Goal: Book appointment/travel/reservation

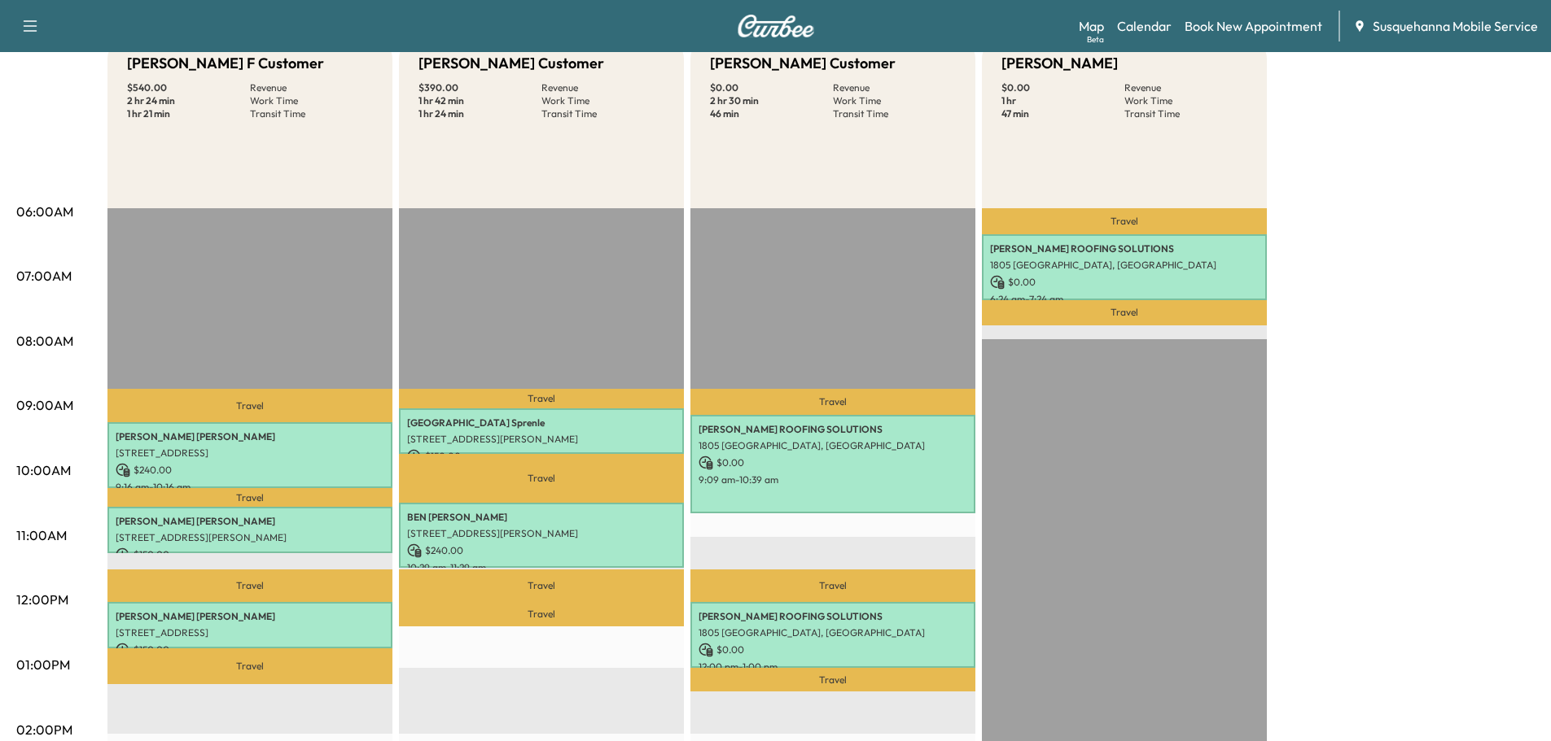
scroll to position [260, 0]
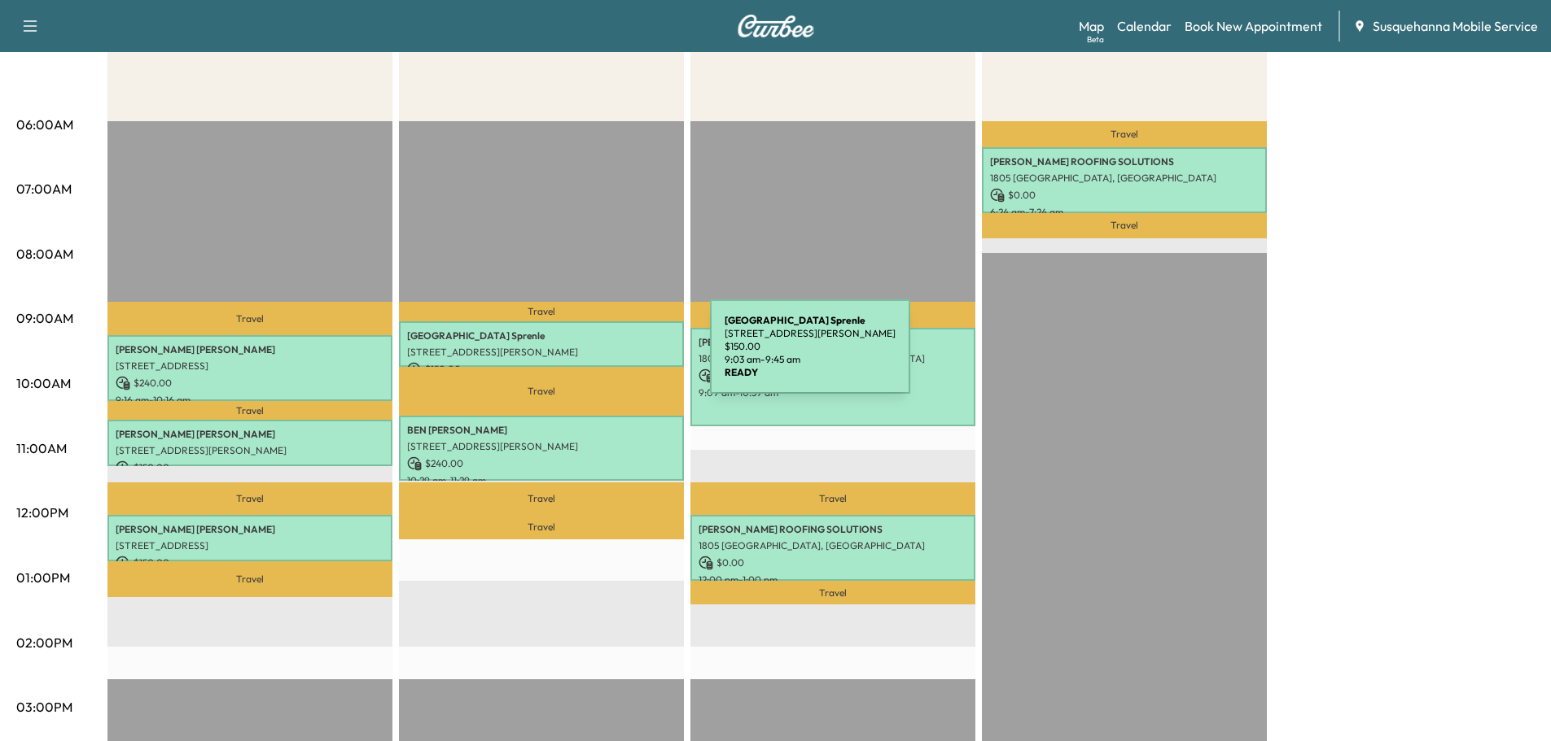
click at [588, 357] on p "[STREET_ADDRESS][PERSON_NAME]" at bounding box center [541, 352] width 269 height 13
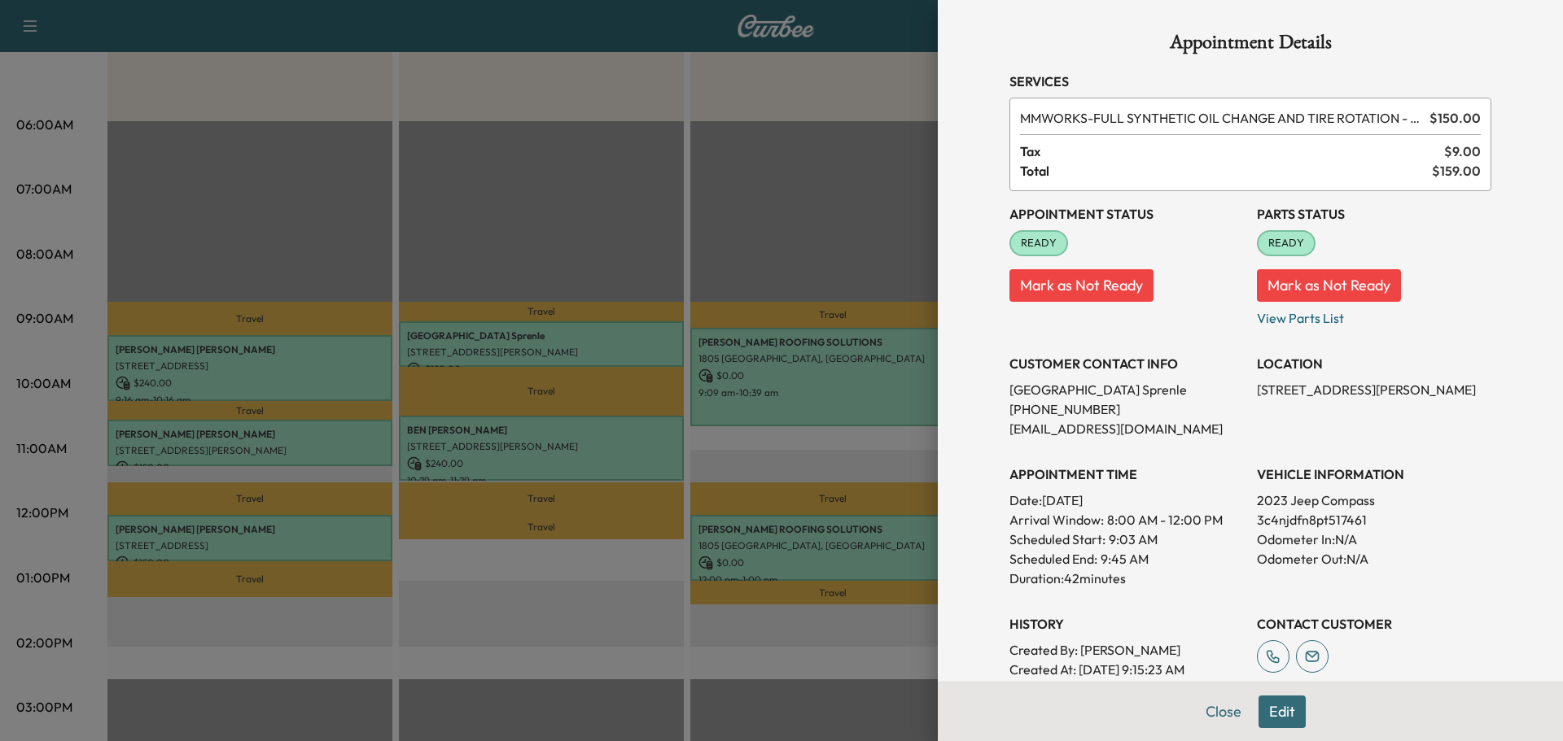
click at [1258, 717] on button "Edit" at bounding box center [1281, 712] width 47 height 33
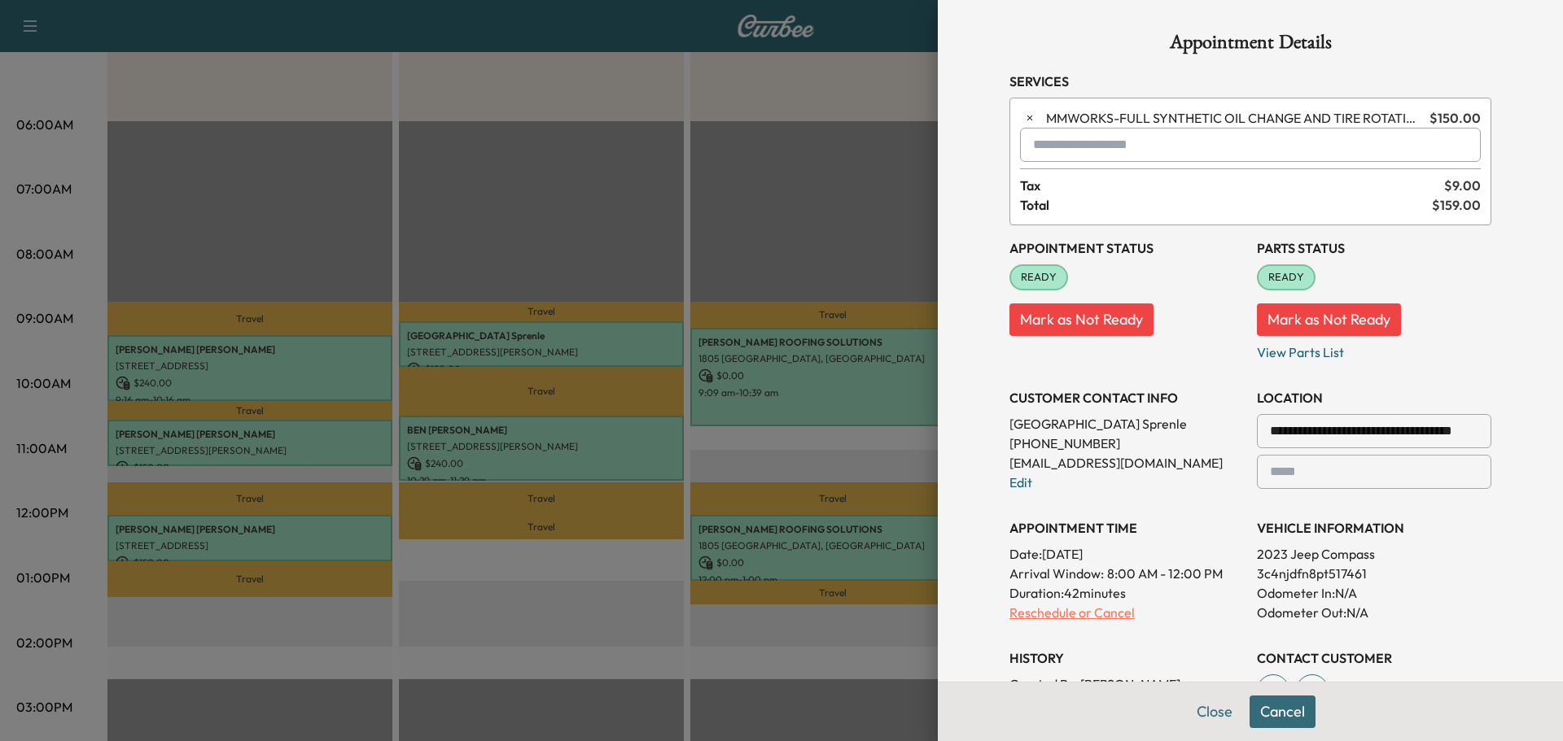
click at [1027, 616] on p "Reschedule or Cancel" at bounding box center [1126, 613] width 234 height 20
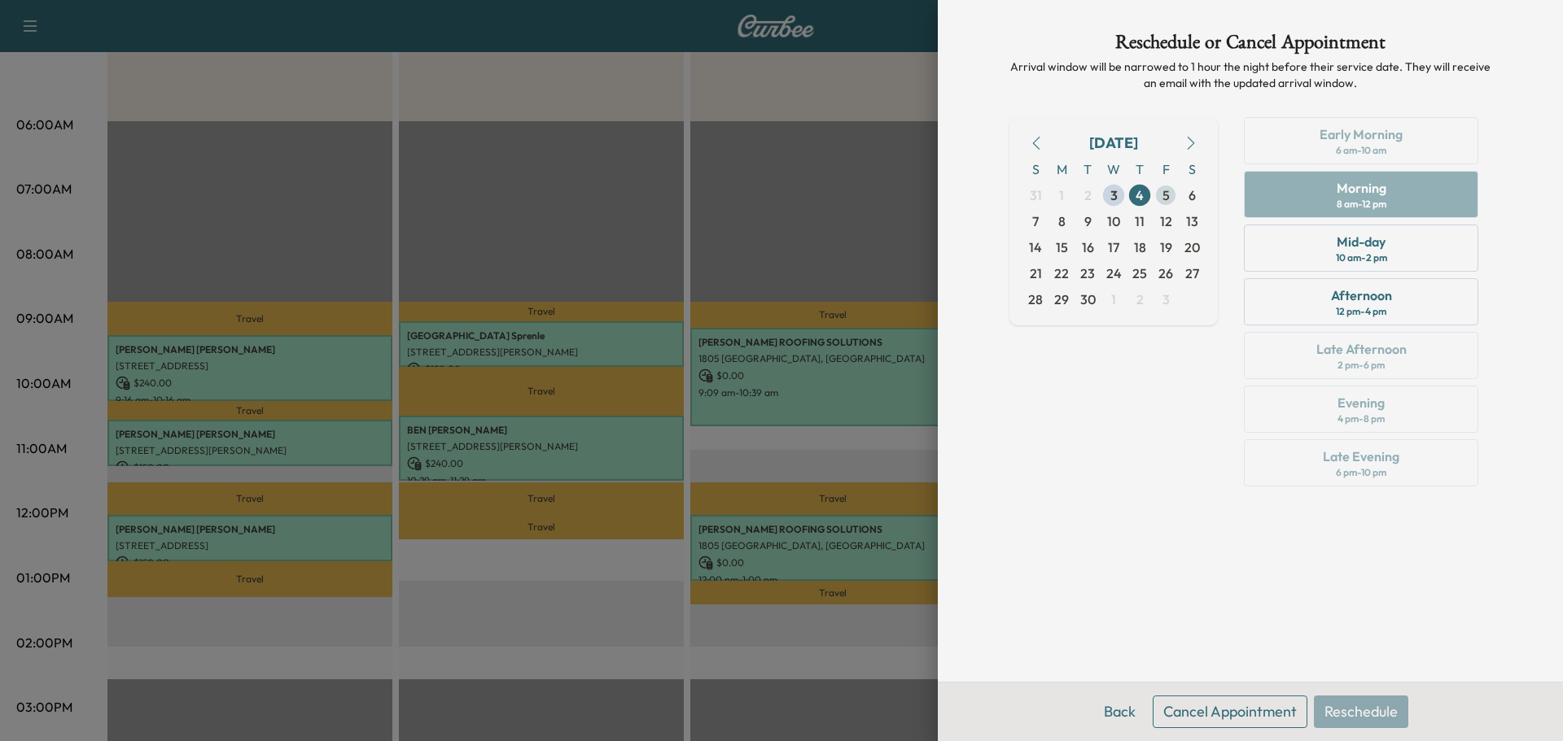
click at [1167, 194] on span "5" at bounding box center [1165, 196] width 7 height 20
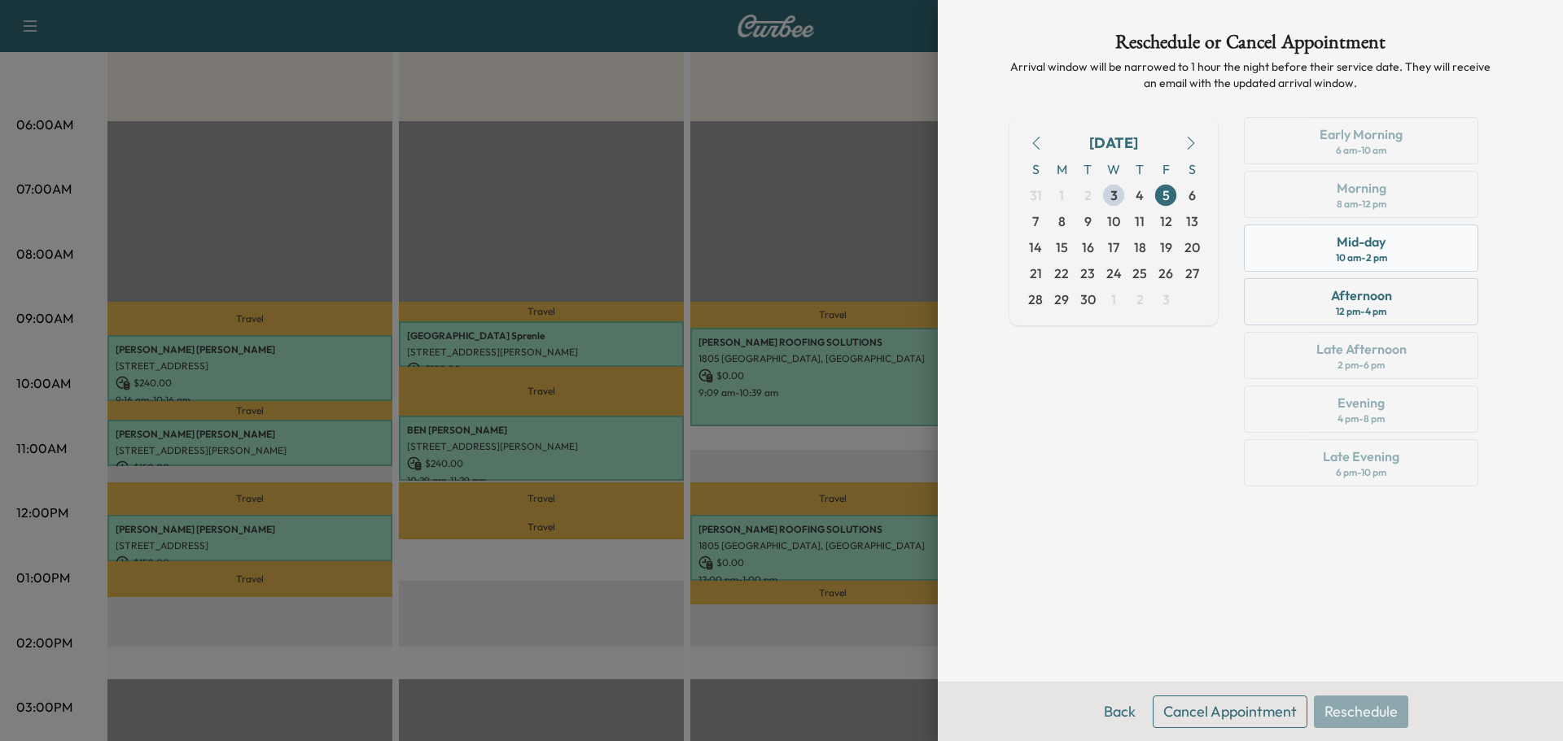
click at [1349, 244] on div "Mid-day" at bounding box center [1360, 242] width 49 height 20
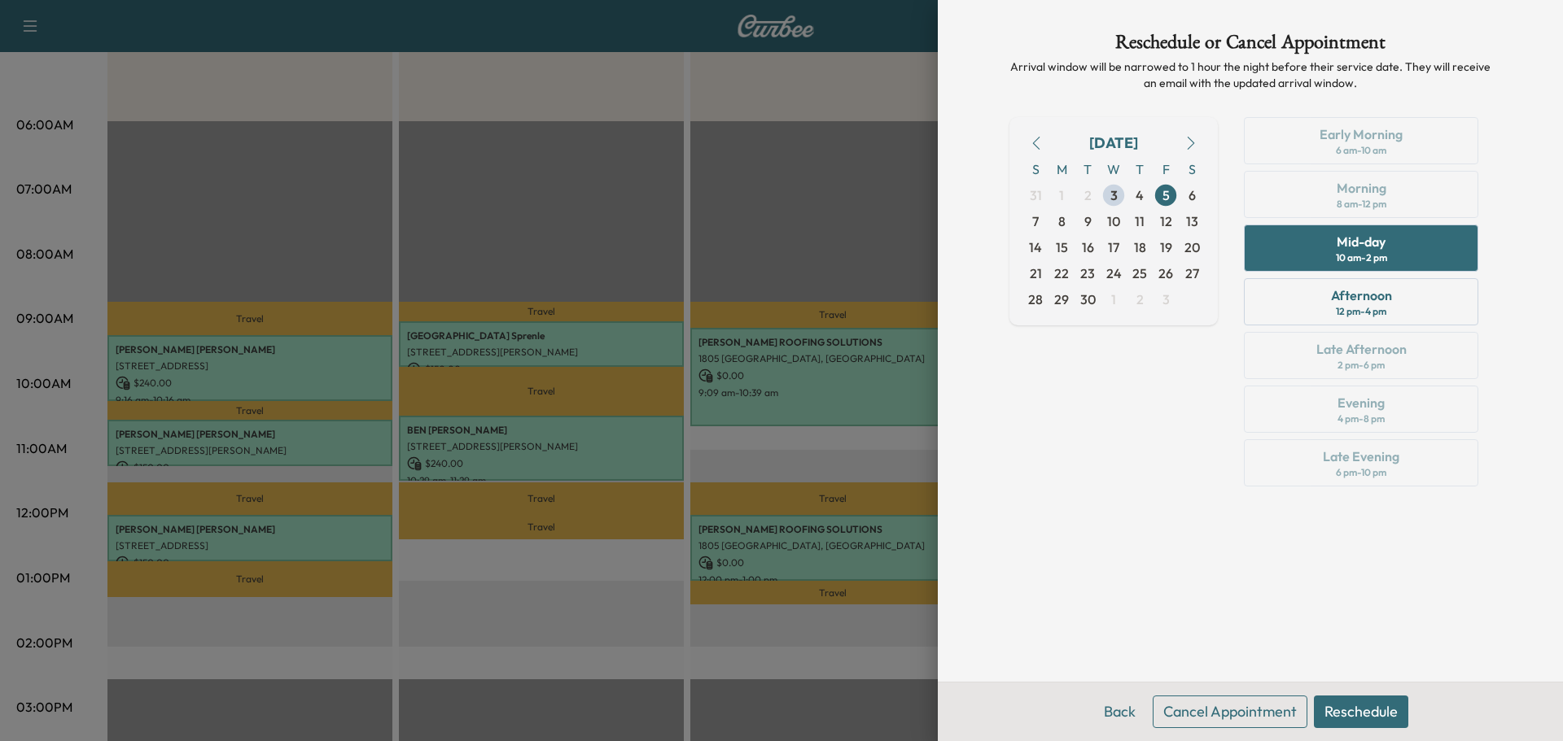
click at [1362, 716] on button "Reschedule" at bounding box center [1361, 712] width 94 height 33
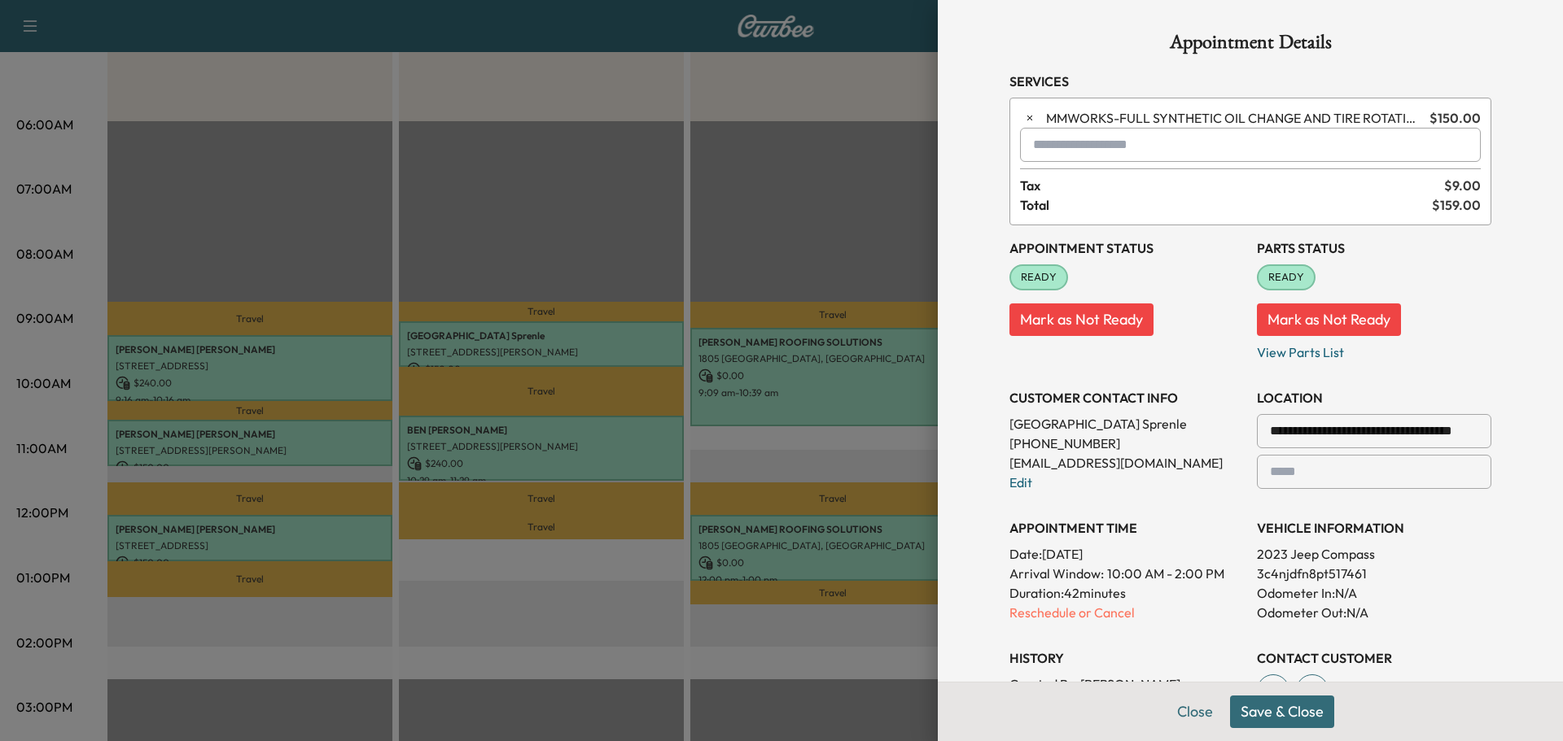
click at [1288, 715] on button "Save & Close" at bounding box center [1282, 712] width 104 height 33
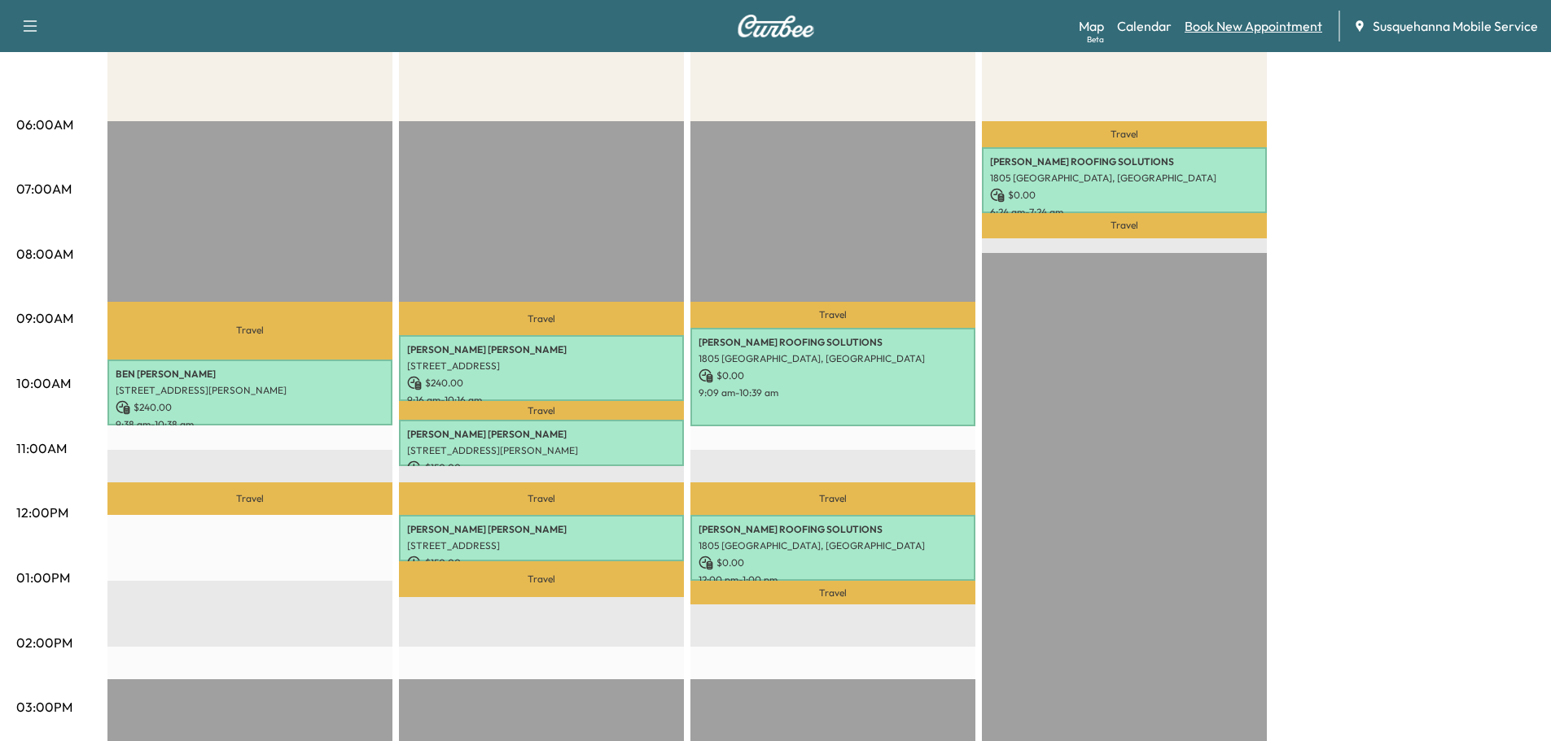
click at [1196, 27] on link "Book New Appointment" at bounding box center [1253, 26] width 138 height 20
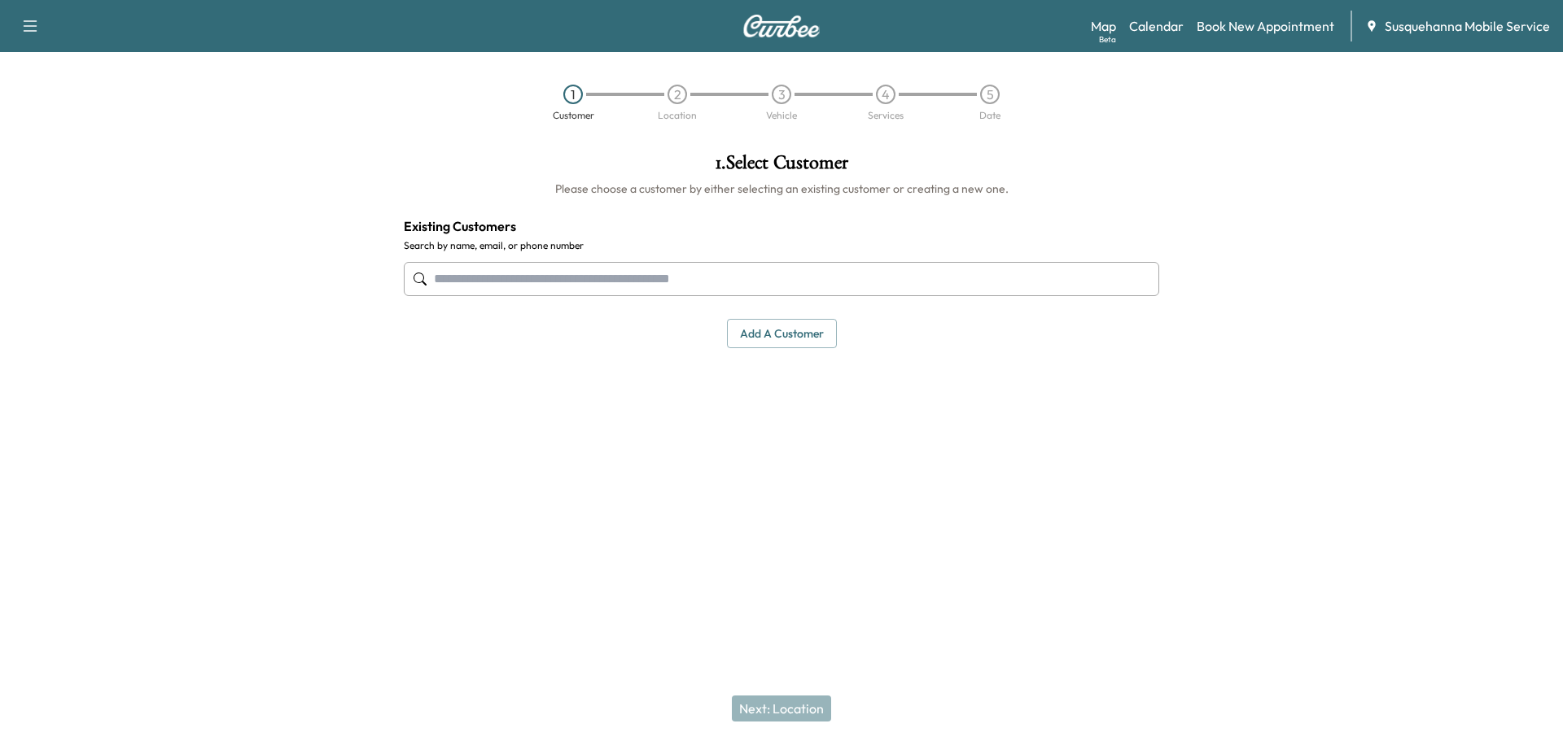
click at [751, 267] on input "text" at bounding box center [781, 279] width 755 height 34
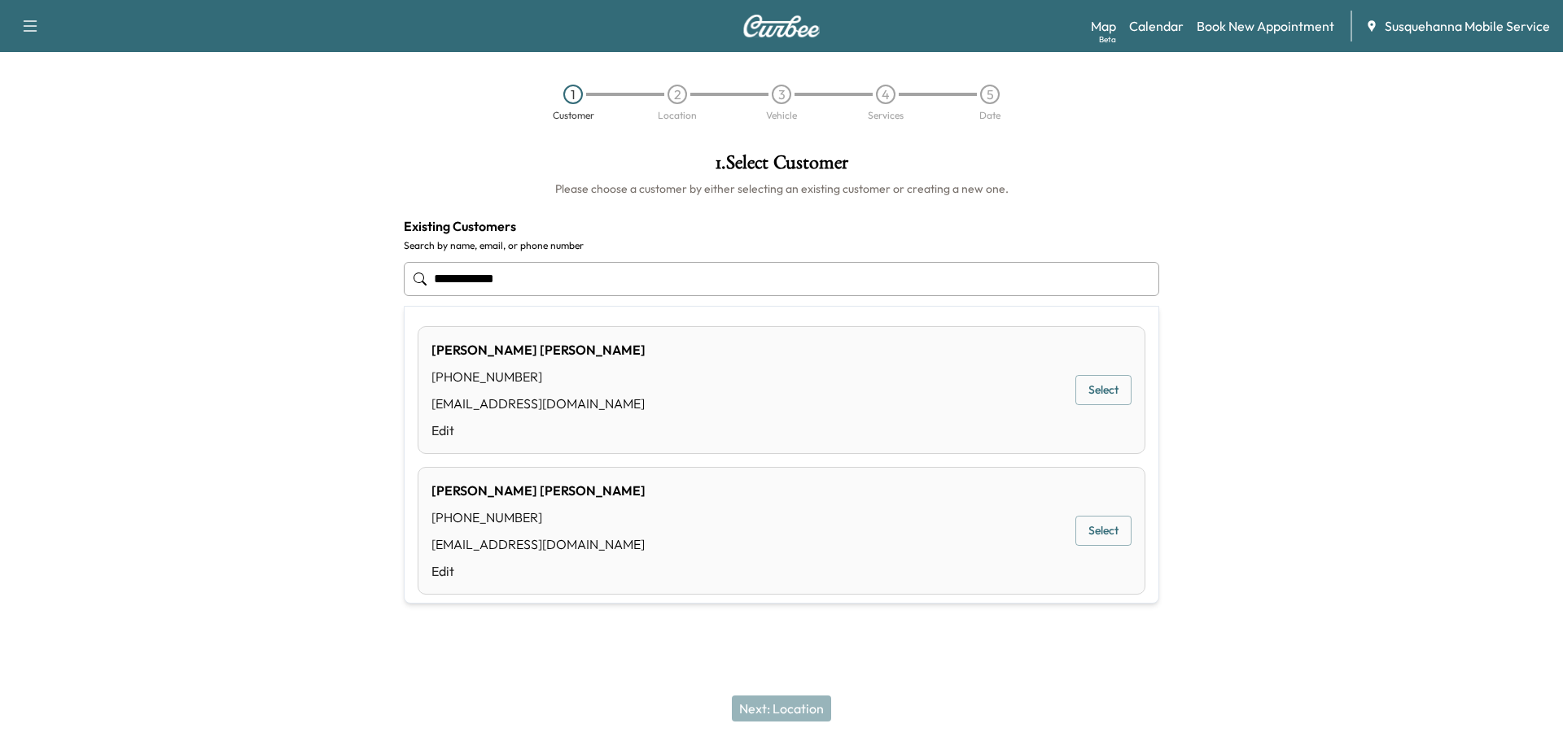
click at [1096, 391] on button "Select" at bounding box center [1103, 390] width 56 height 30
type input "**********"
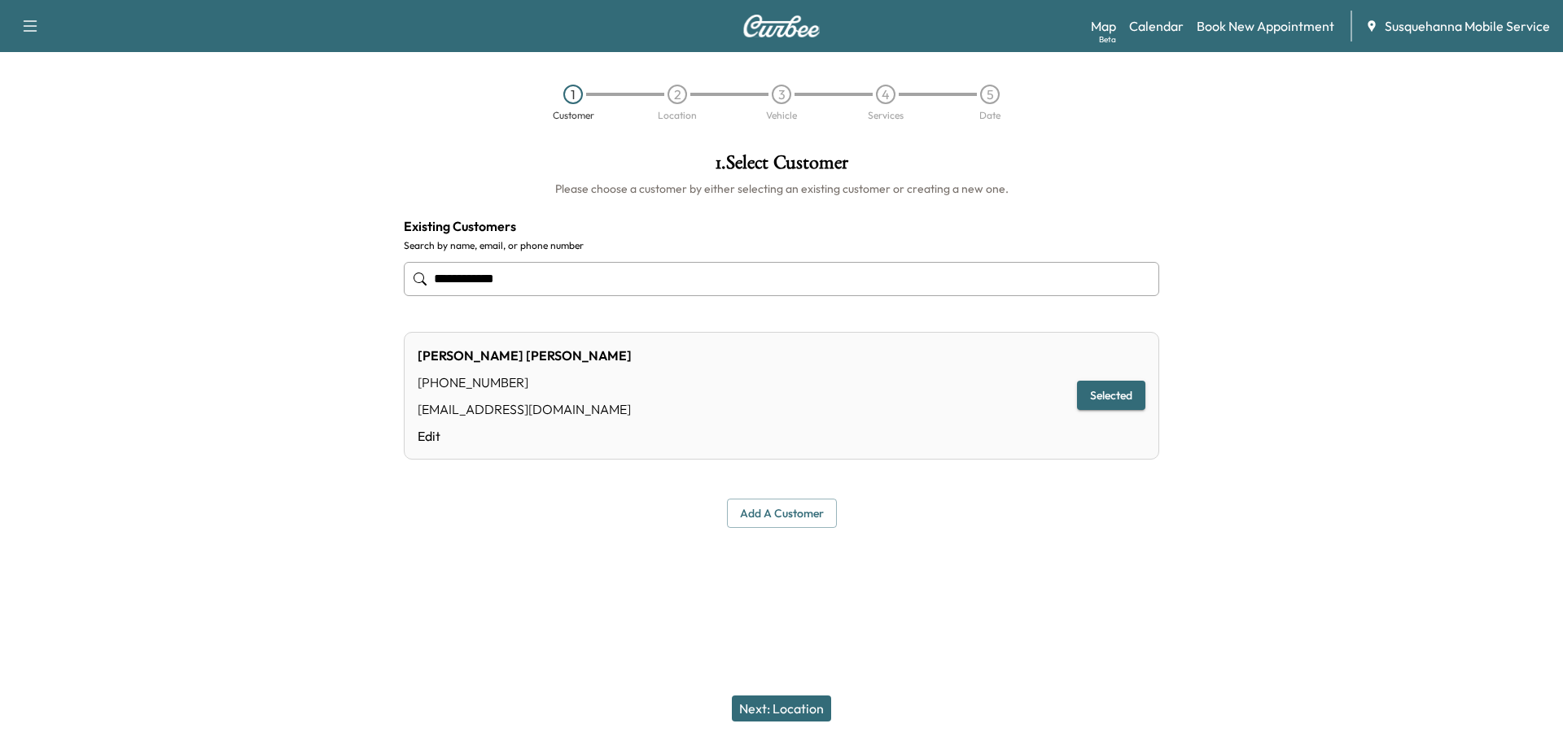
click at [785, 698] on button "Next: Location" at bounding box center [781, 709] width 99 height 26
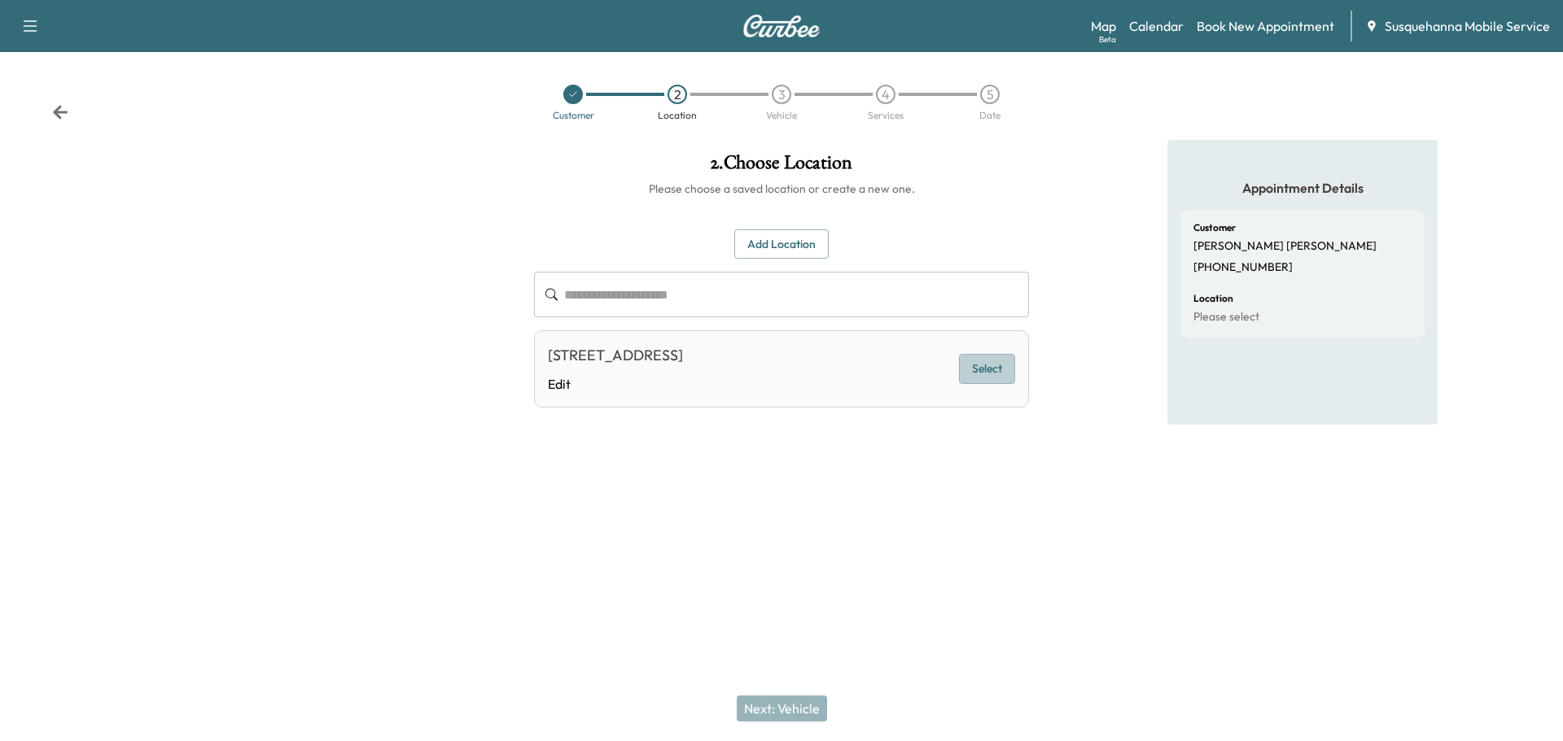
click at [1002, 367] on button "Select" at bounding box center [987, 369] width 56 height 30
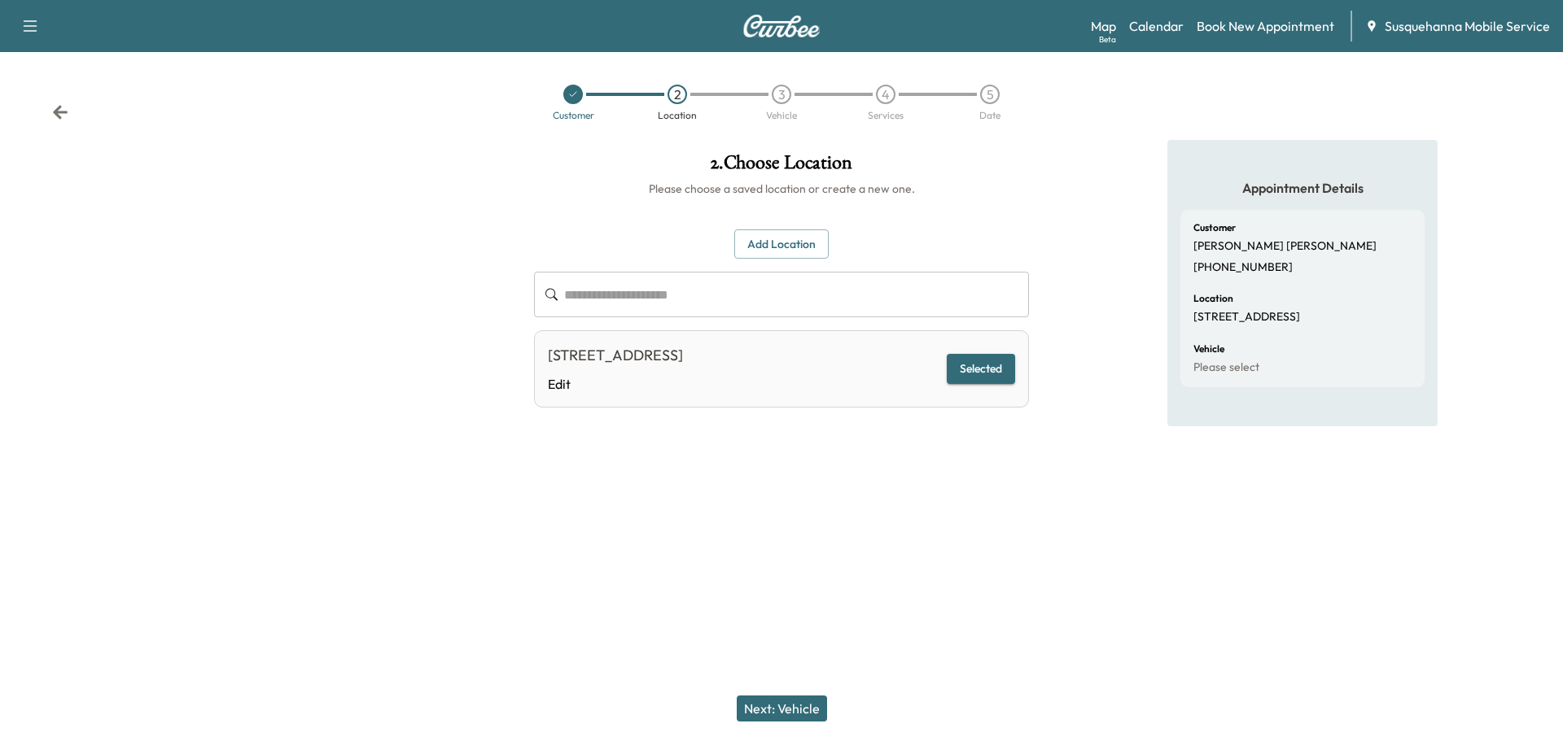
click at [795, 703] on button "Next: Vehicle" at bounding box center [782, 709] width 90 height 26
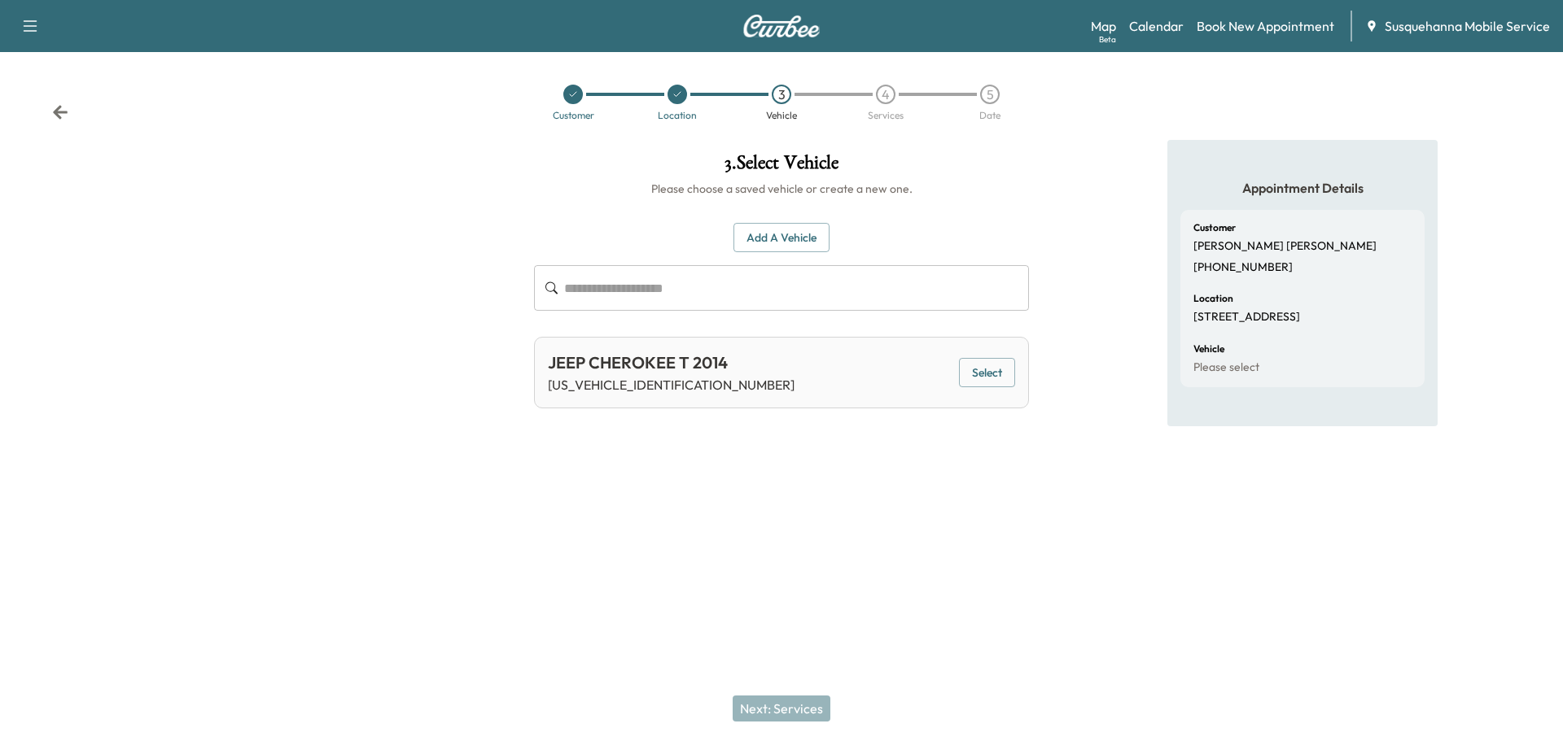
click at [982, 378] on button "Select" at bounding box center [987, 373] width 56 height 30
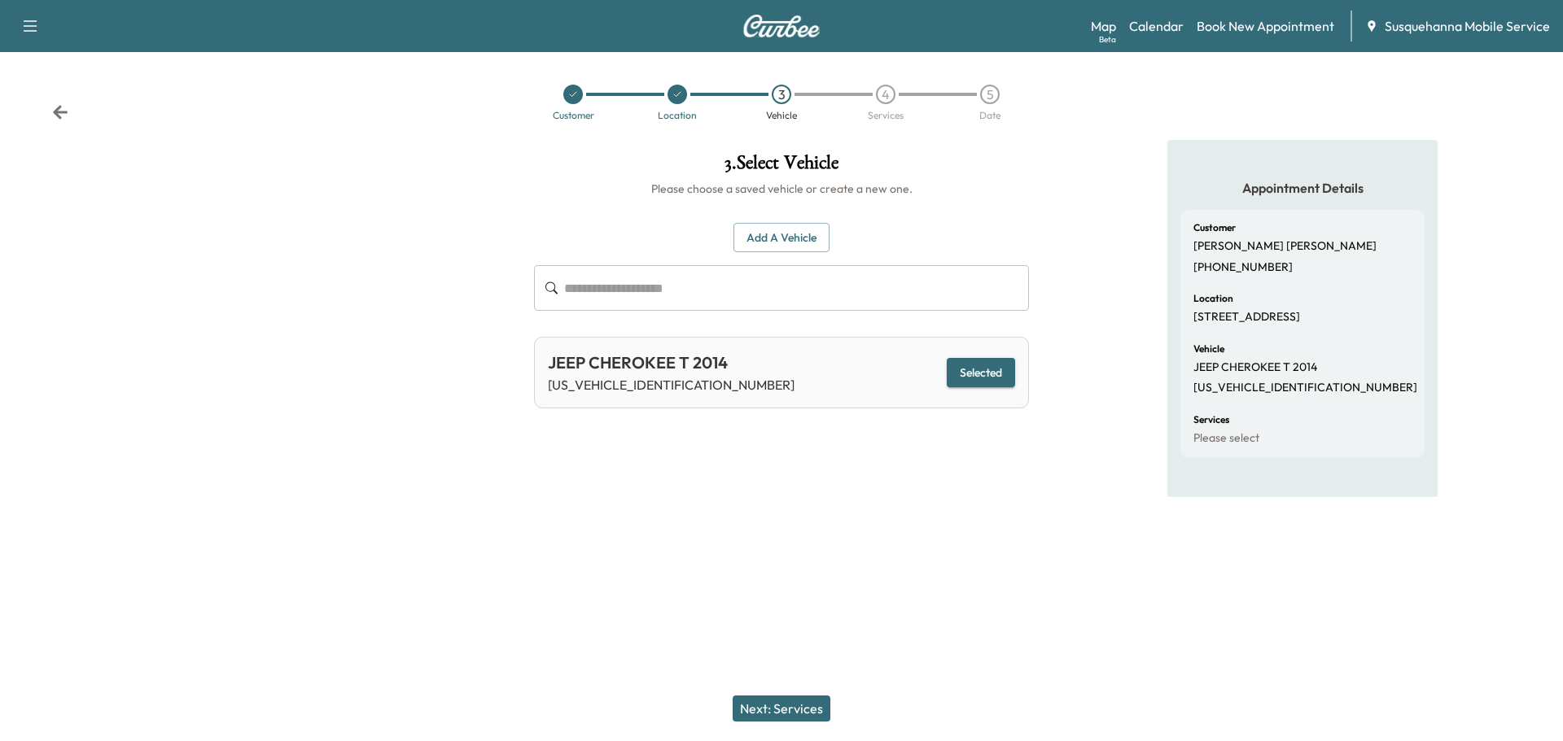
click at [797, 706] on button "Next: Services" at bounding box center [782, 709] width 98 height 26
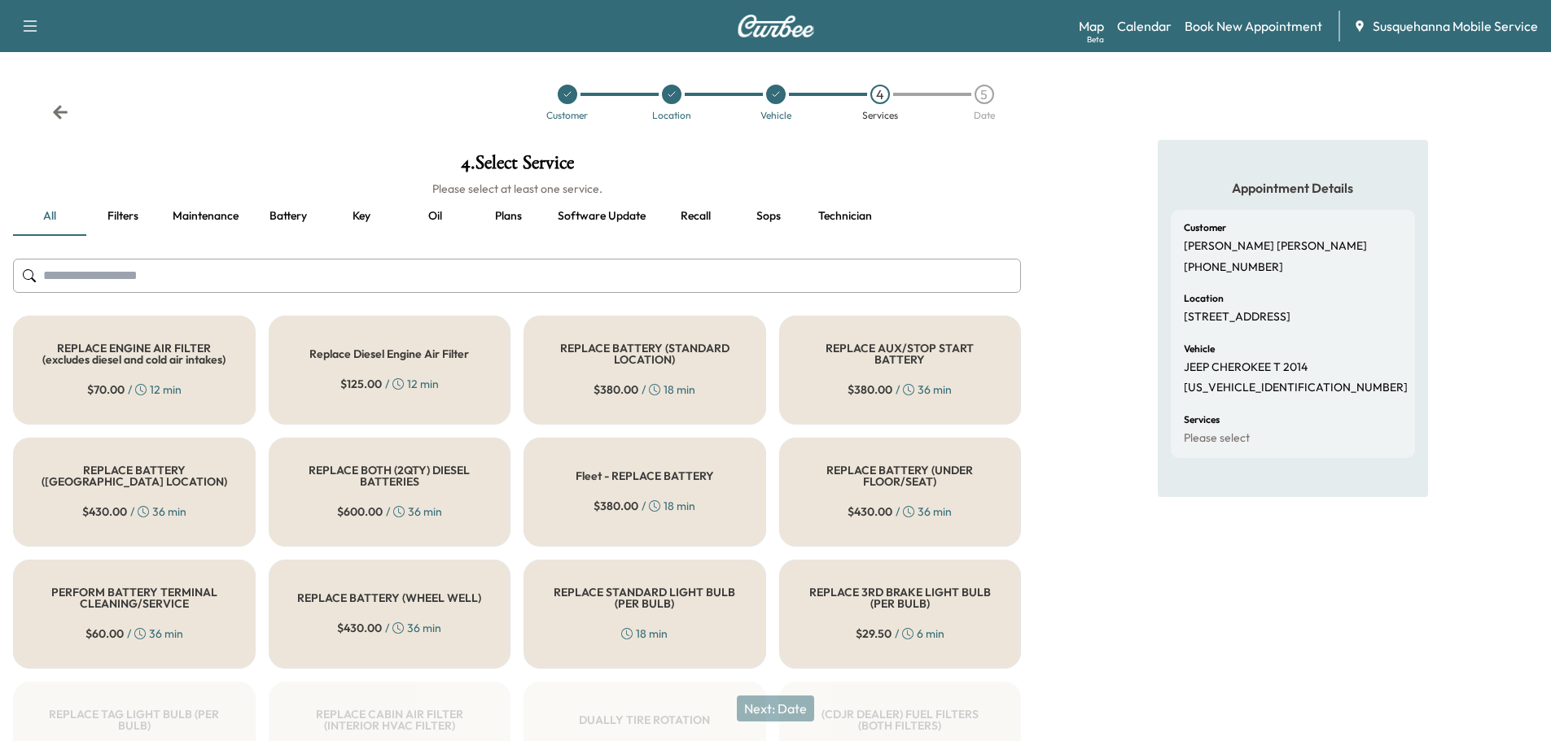
click at [685, 278] on input "text" at bounding box center [517, 276] width 1008 height 34
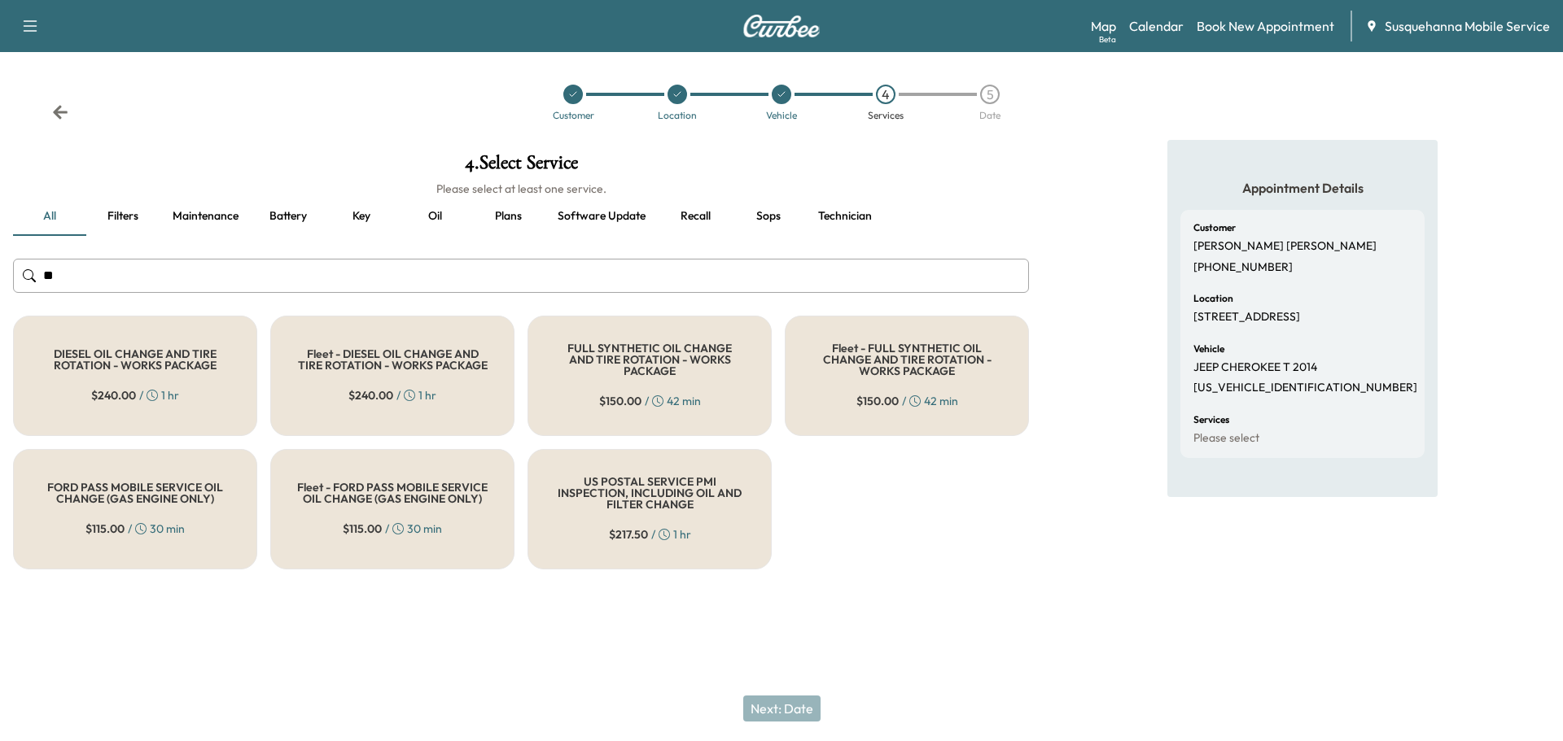
type input "**"
click at [628, 396] on span "$ 150.00" at bounding box center [620, 401] width 42 height 16
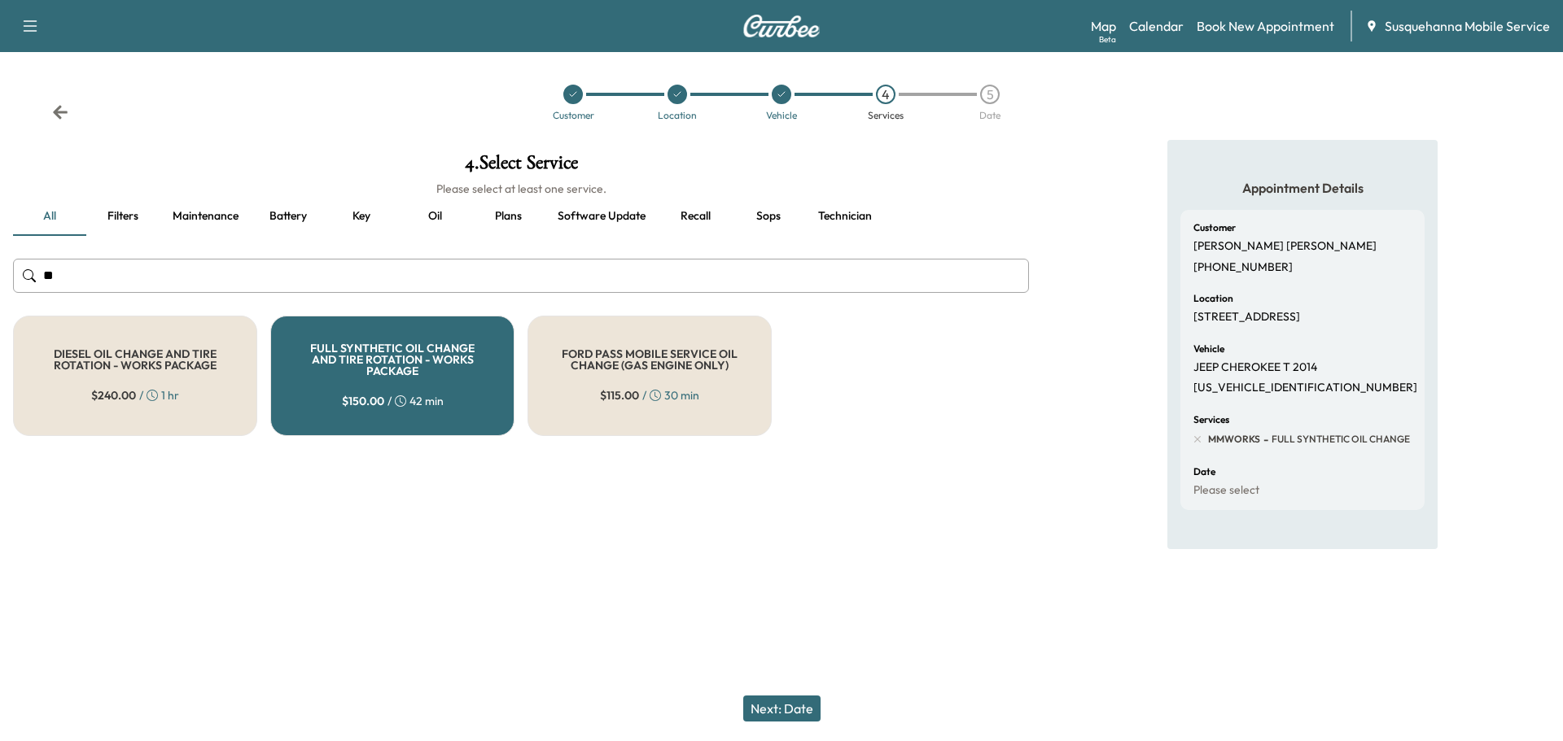
click at [768, 704] on button "Next: Date" at bounding box center [781, 709] width 77 height 26
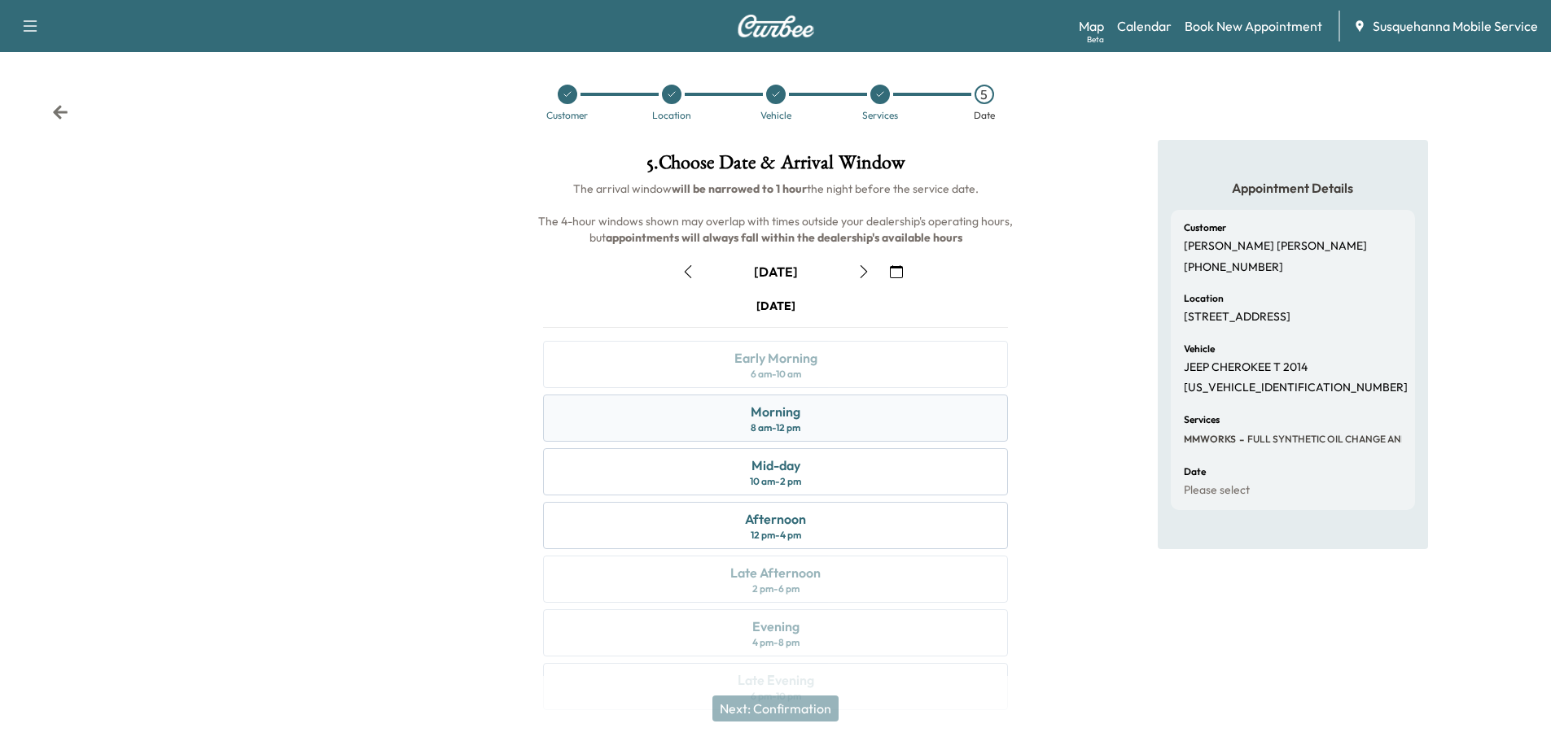
click at [779, 422] on div "8 am - 12 pm" at bounding box center [775, 428] width 50 height 13
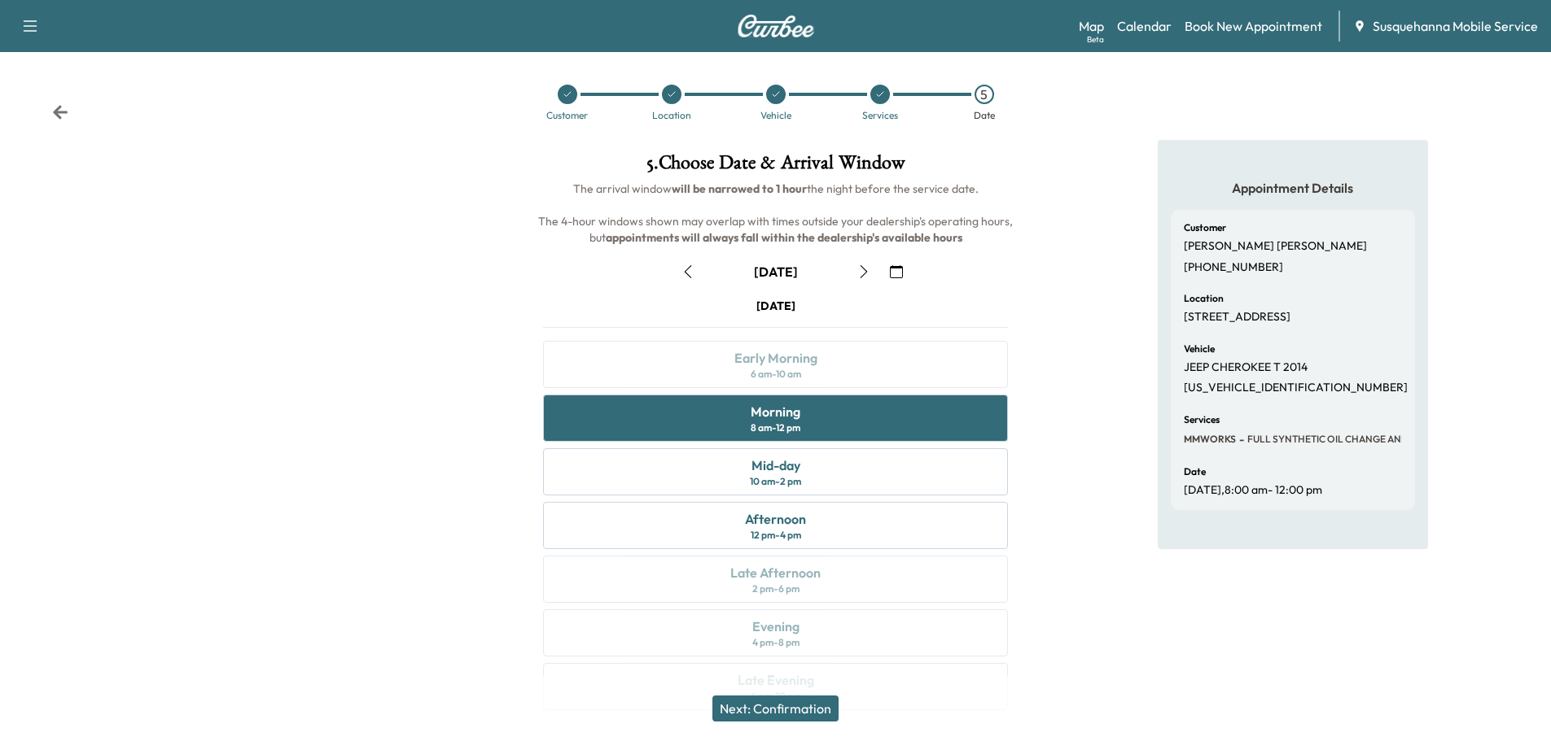
click at [821, 703] on button "Next: Confirmation" at bounding box center [775, 709] width 126 height 26
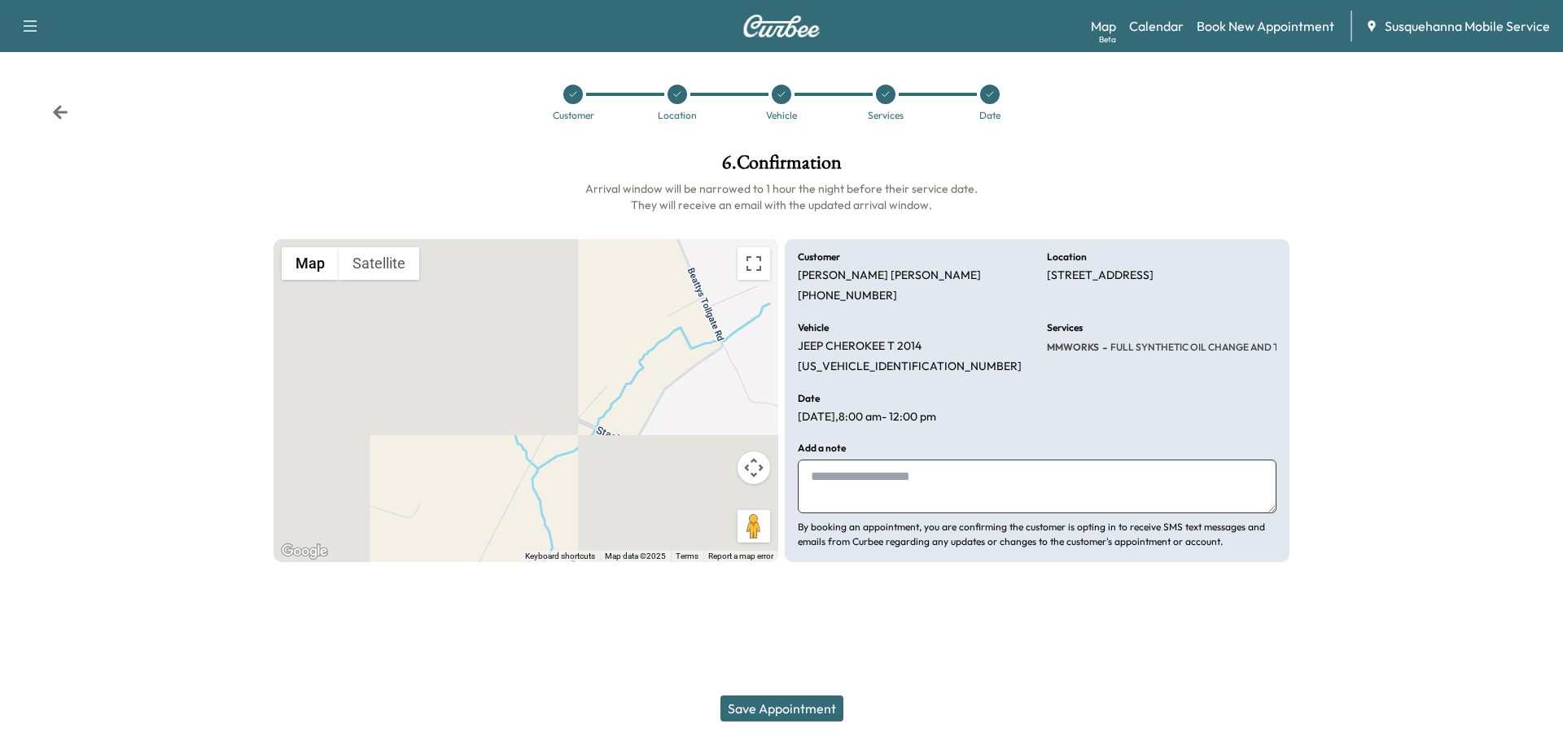
click at [803, 711] on button "Save Appointment" at bounding box center [781, 709] width 123 height 26
click at [59, 115] on icon at bounding box center [60, 112] width 16 height 16
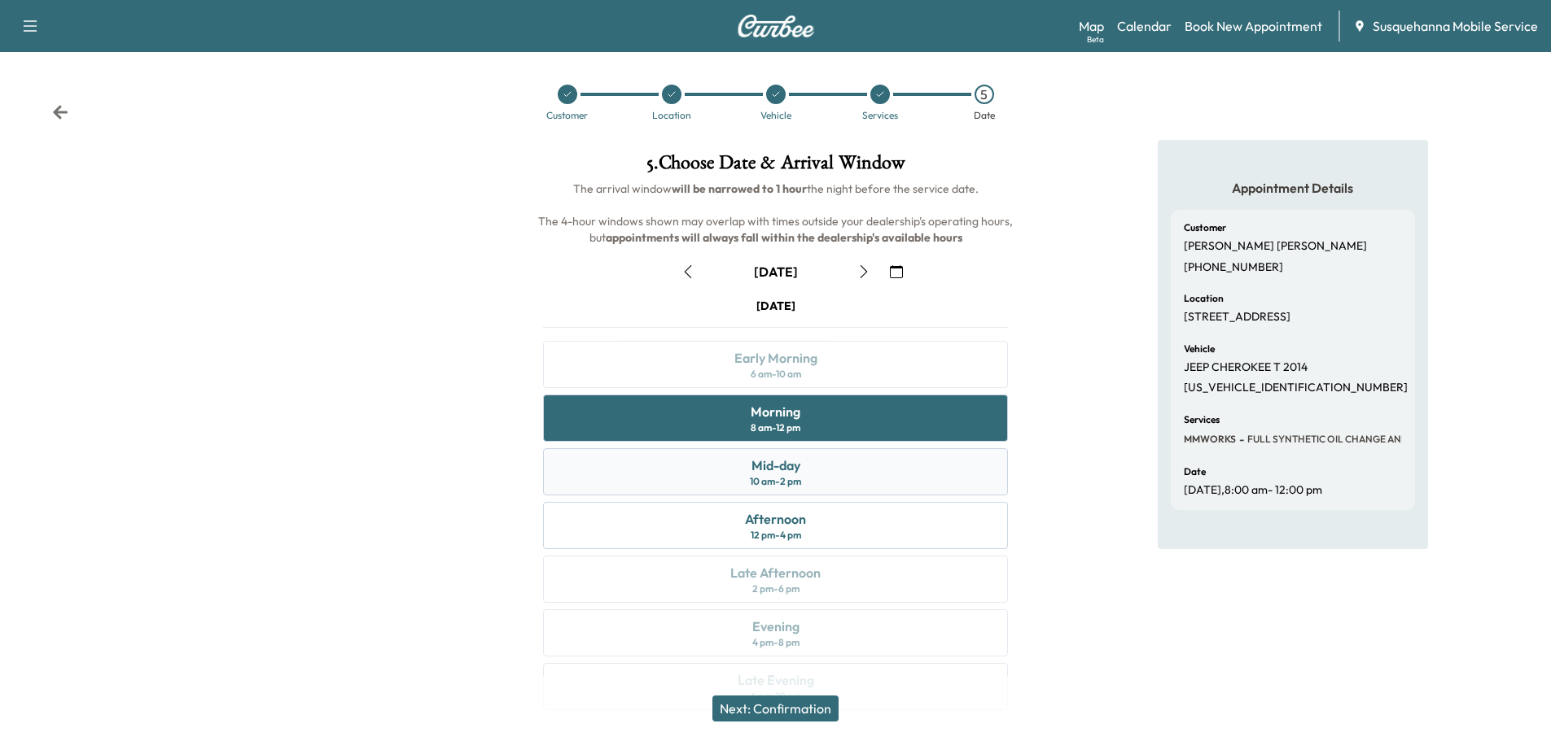
click at [745, 484] on div "Mid-day 10 am - 2 pm" at bounding box center [775, 471] width 465 height 47
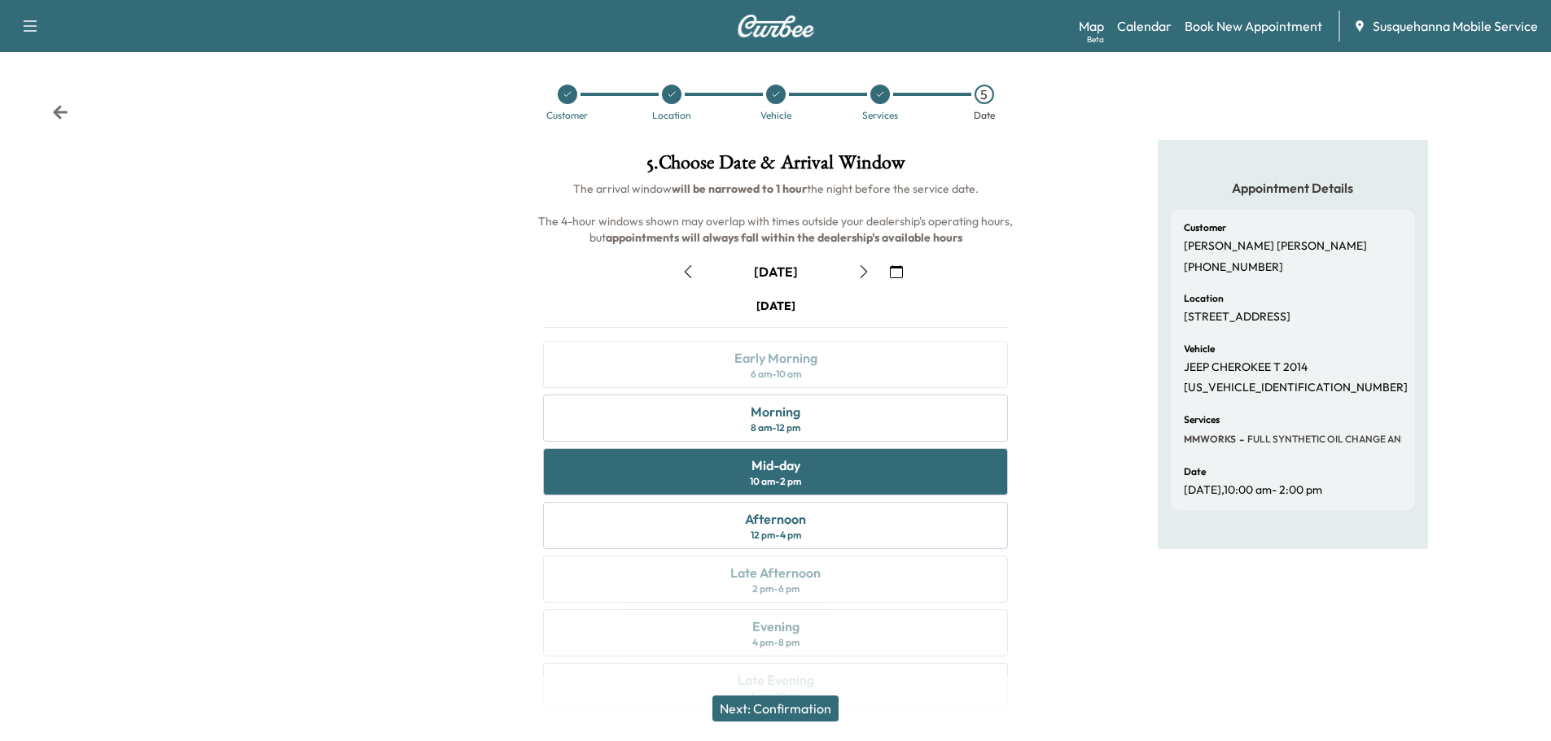
click at [776, 699] on button "Next: Confirmation" at bounding box center [775, 709] width 126 height 26
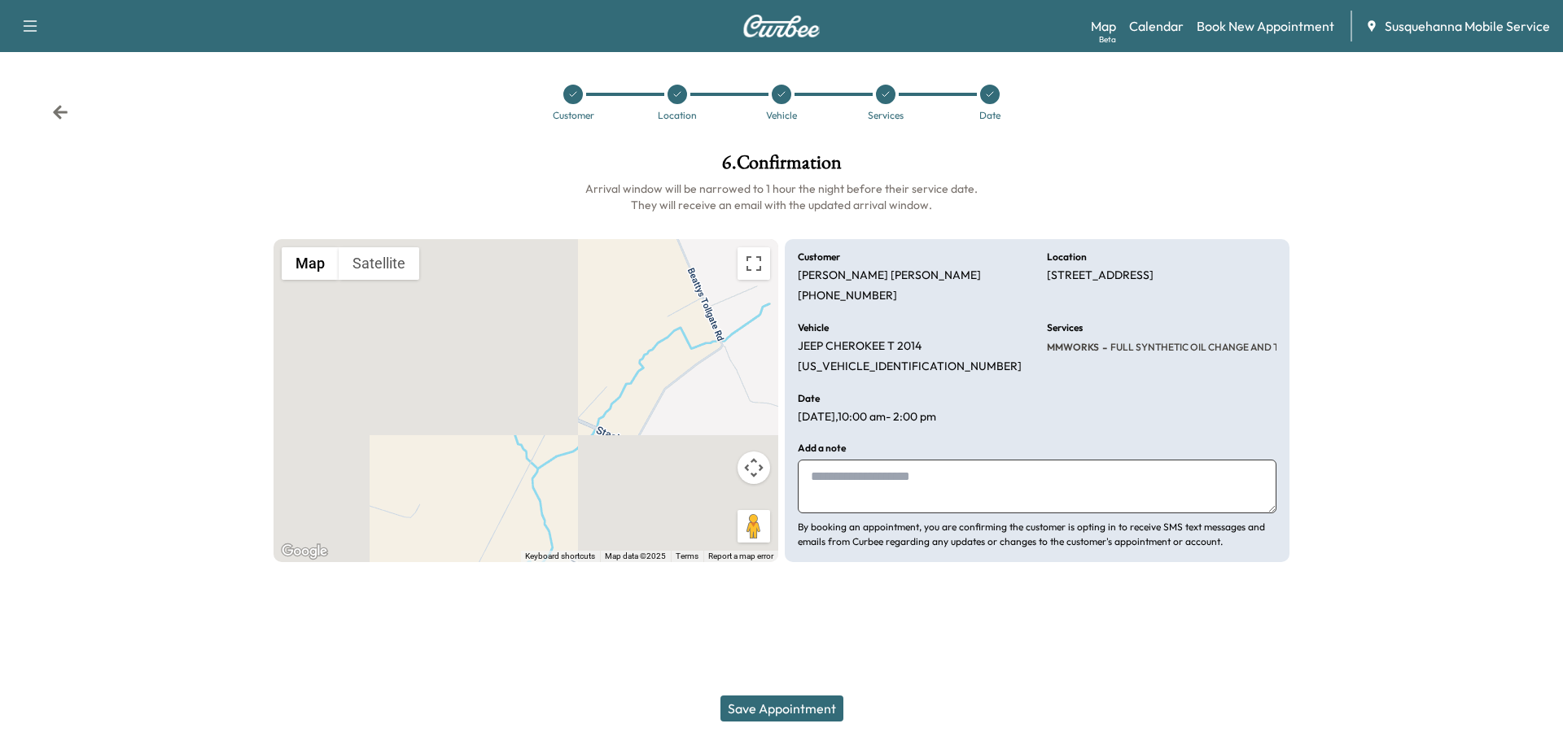
click at [809, 709] on button "Save Appointment" at bounding box center [781, 709] width 123 height 26
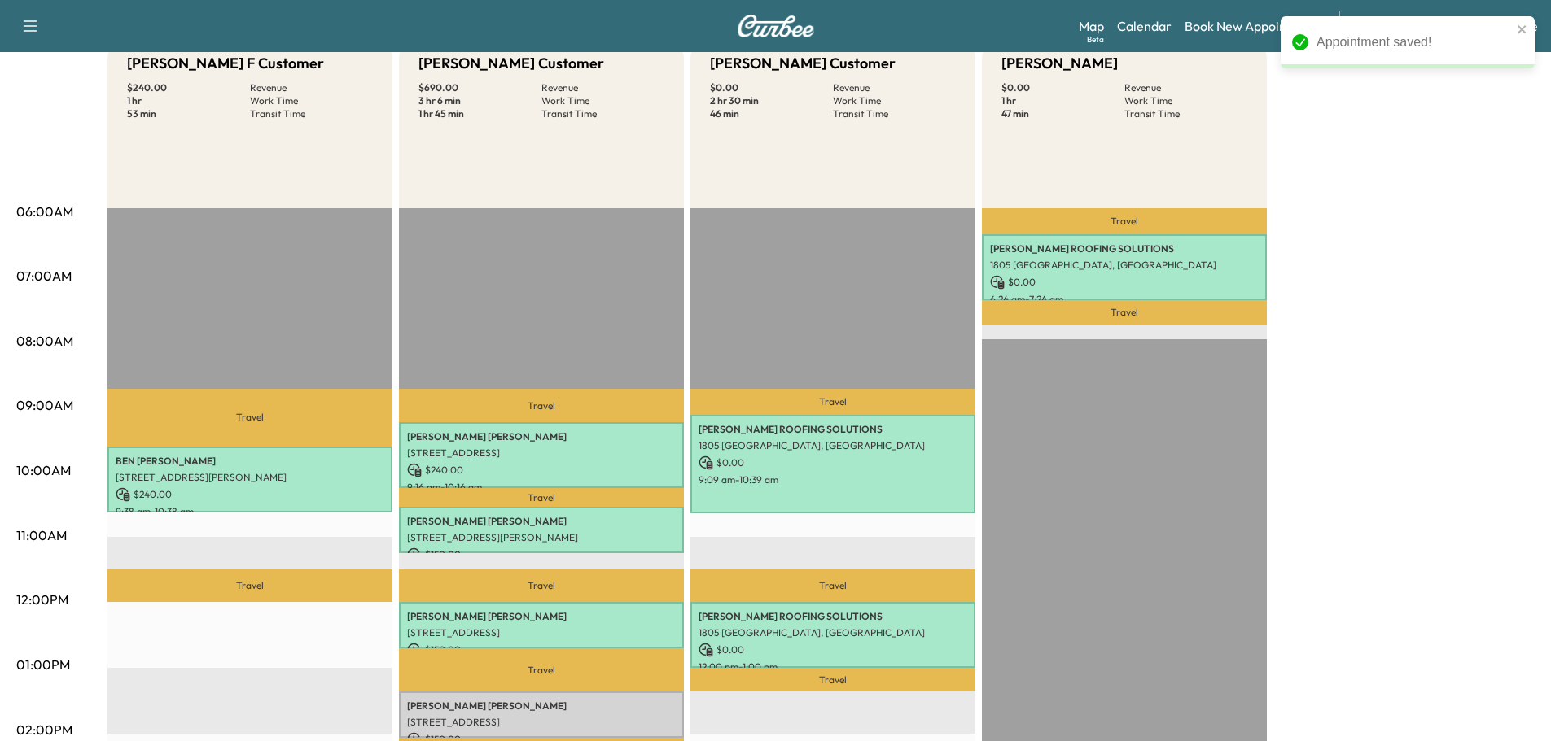
scroll to position [260, 0]
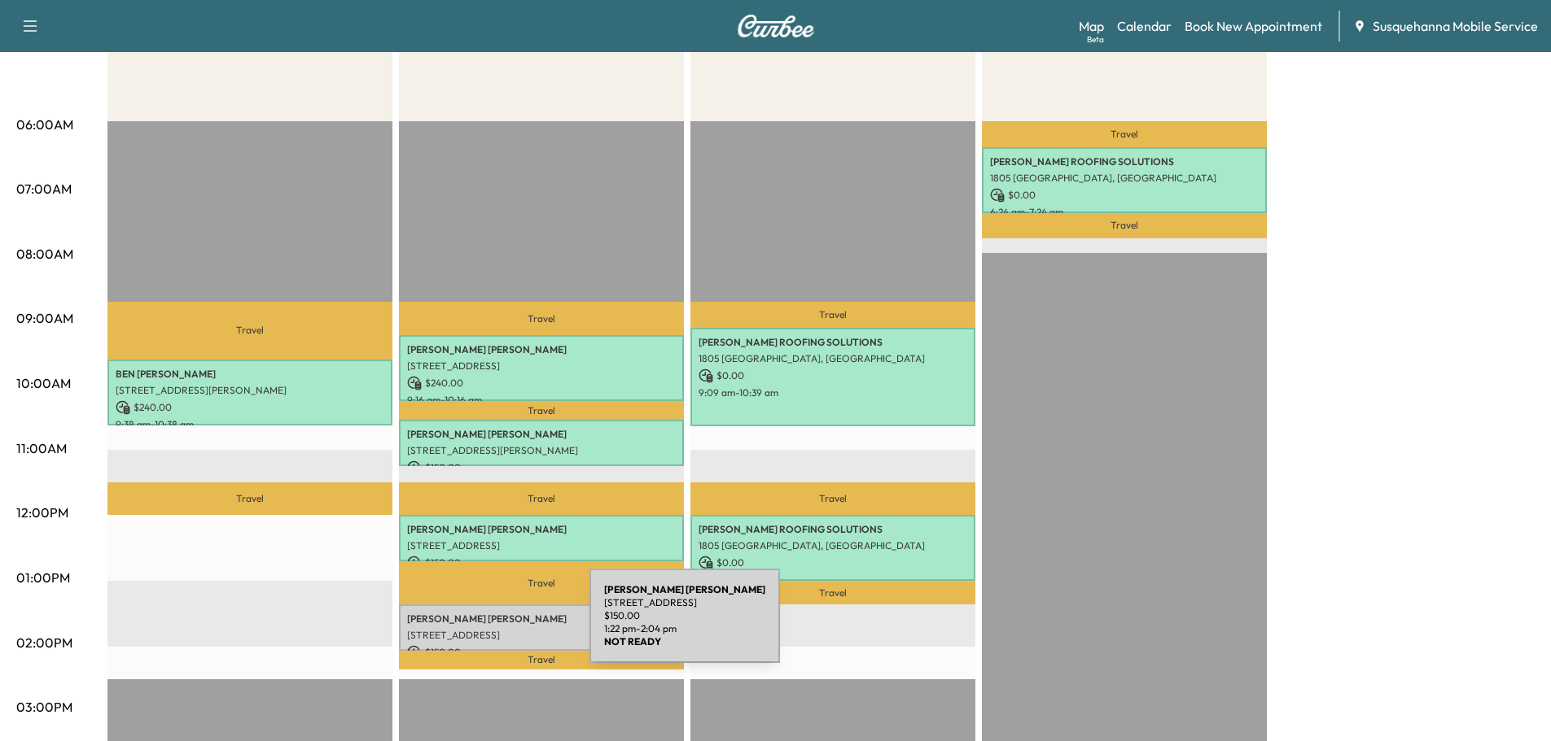
click at [467, 629] on p "[STREET_ADDRESS]" at bounding box center [541, 635] width 269 height 13
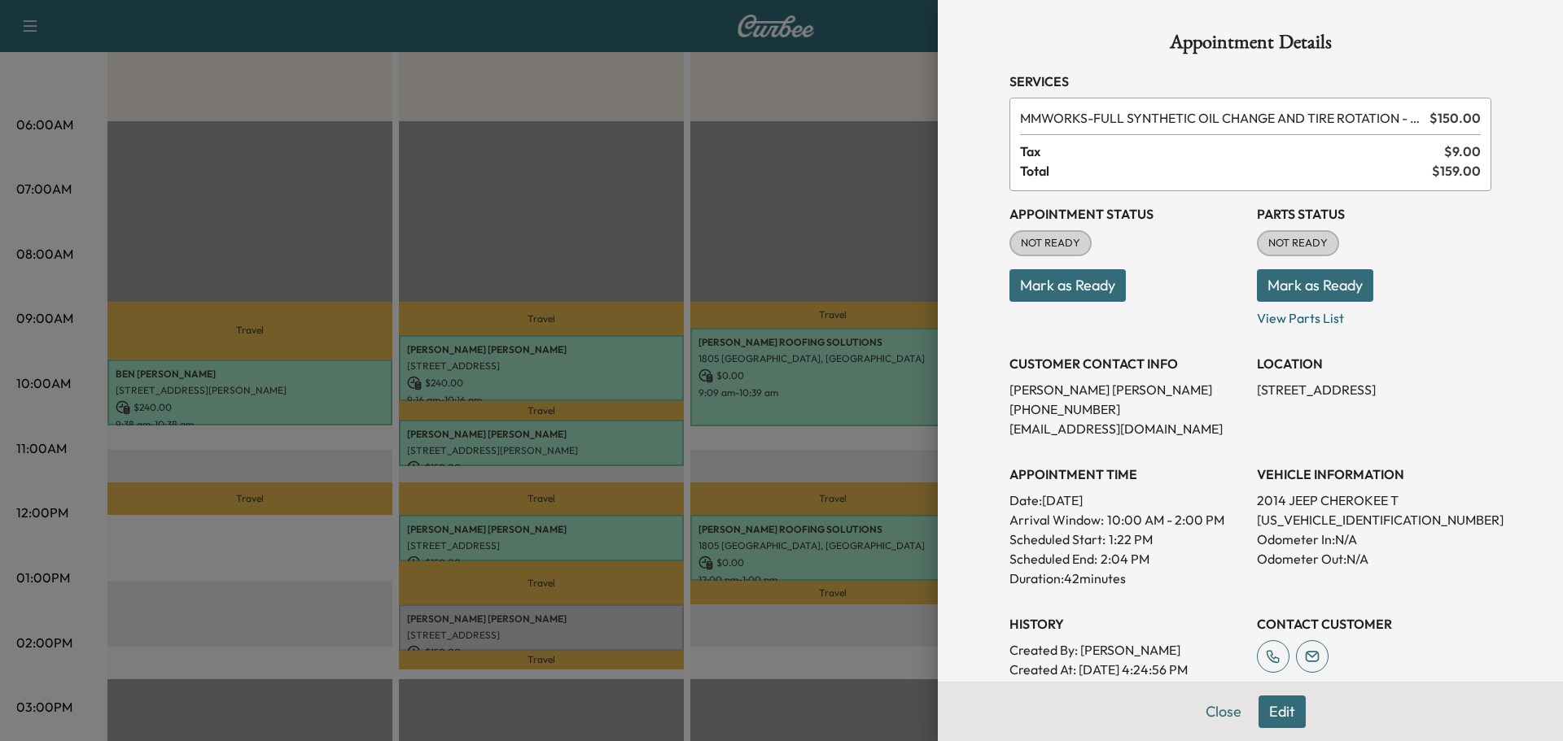
click at [1275, 720] on button "Edit" at bounding box center [1281, 712] width 47 height 33
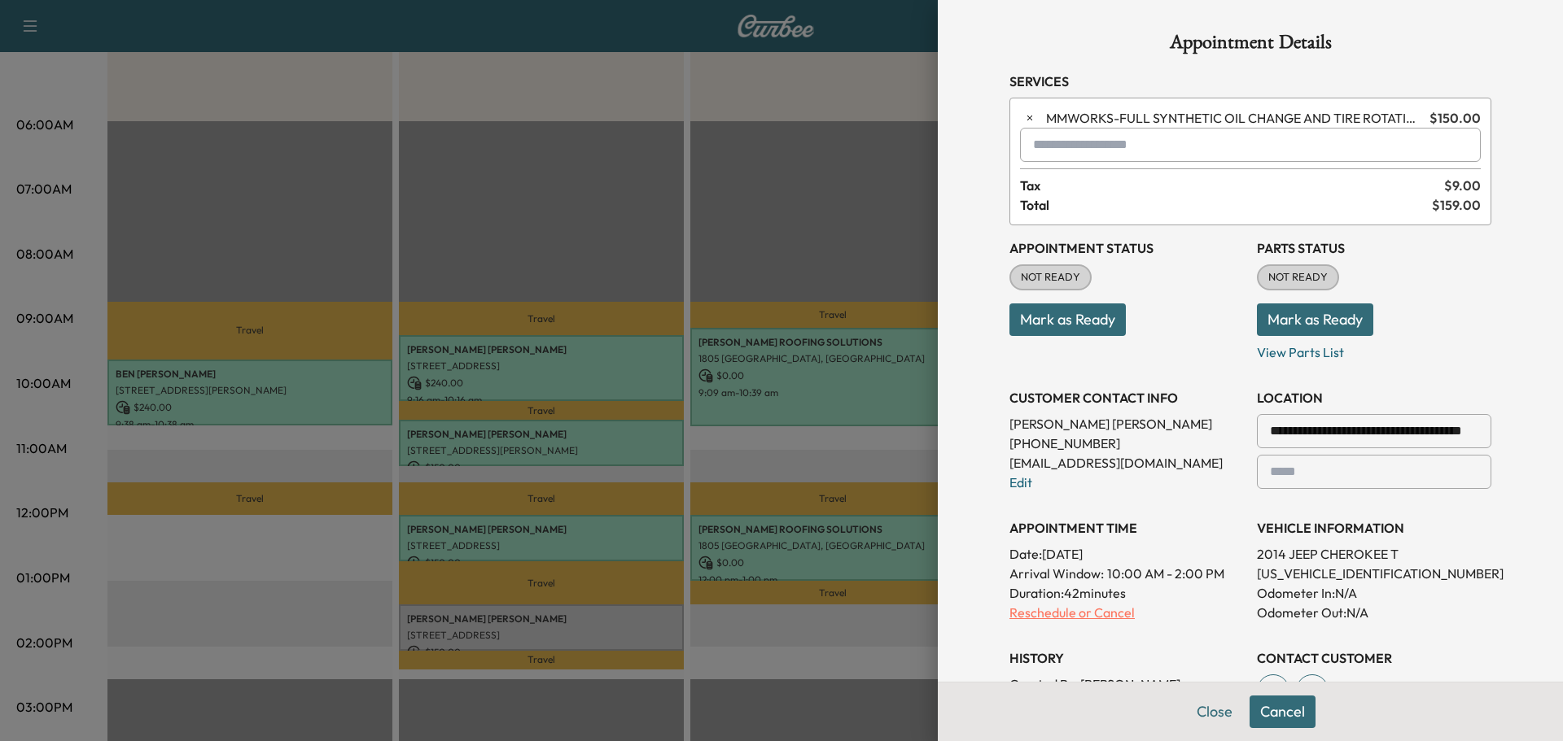
click at [1048, 610] on p "Reschedule or Cancel" at bounding box center [1126, 613] width 234 height 20
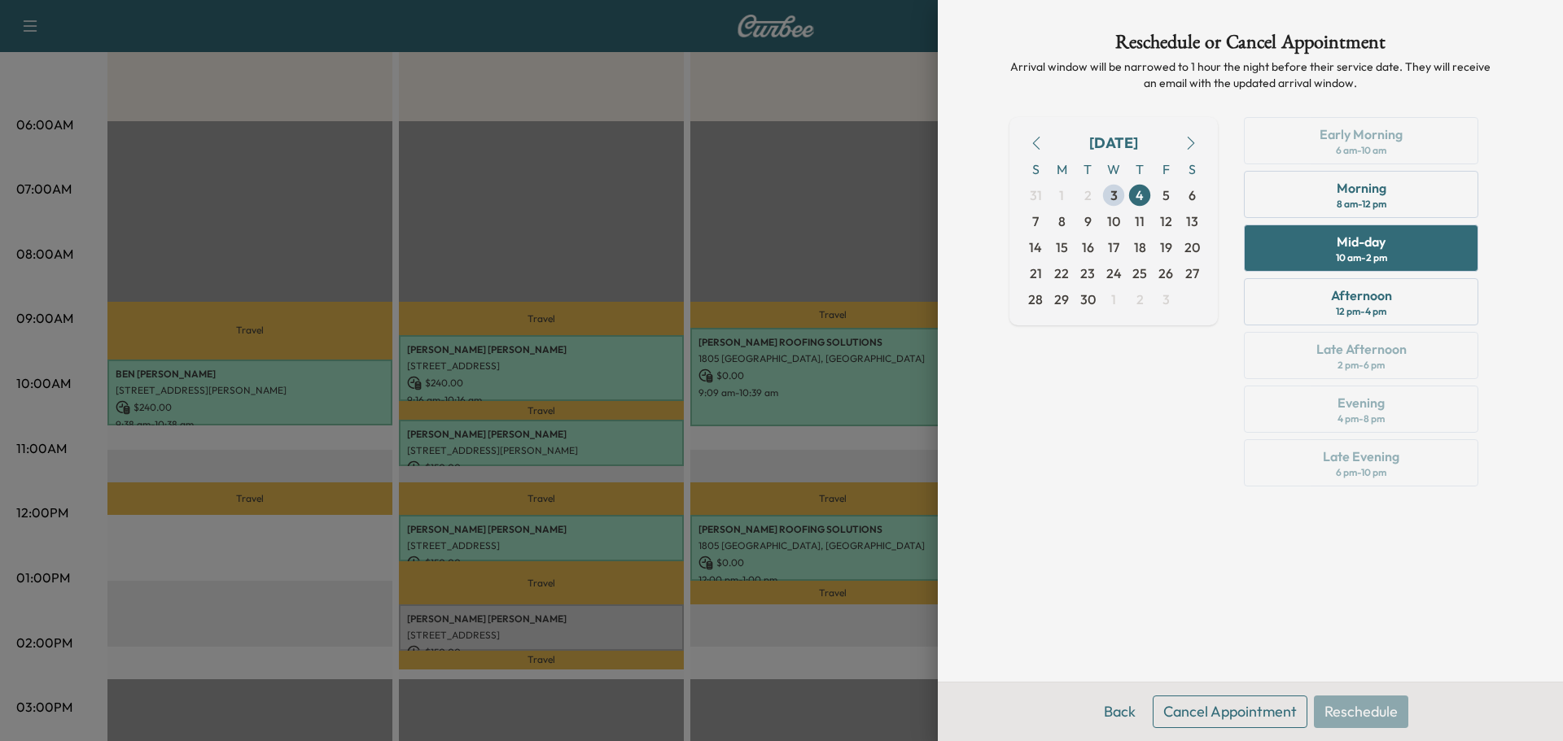
click at [1180, 702] on button "Cancel Appointment" at bounding box center [1230, 712] width 155 height 33
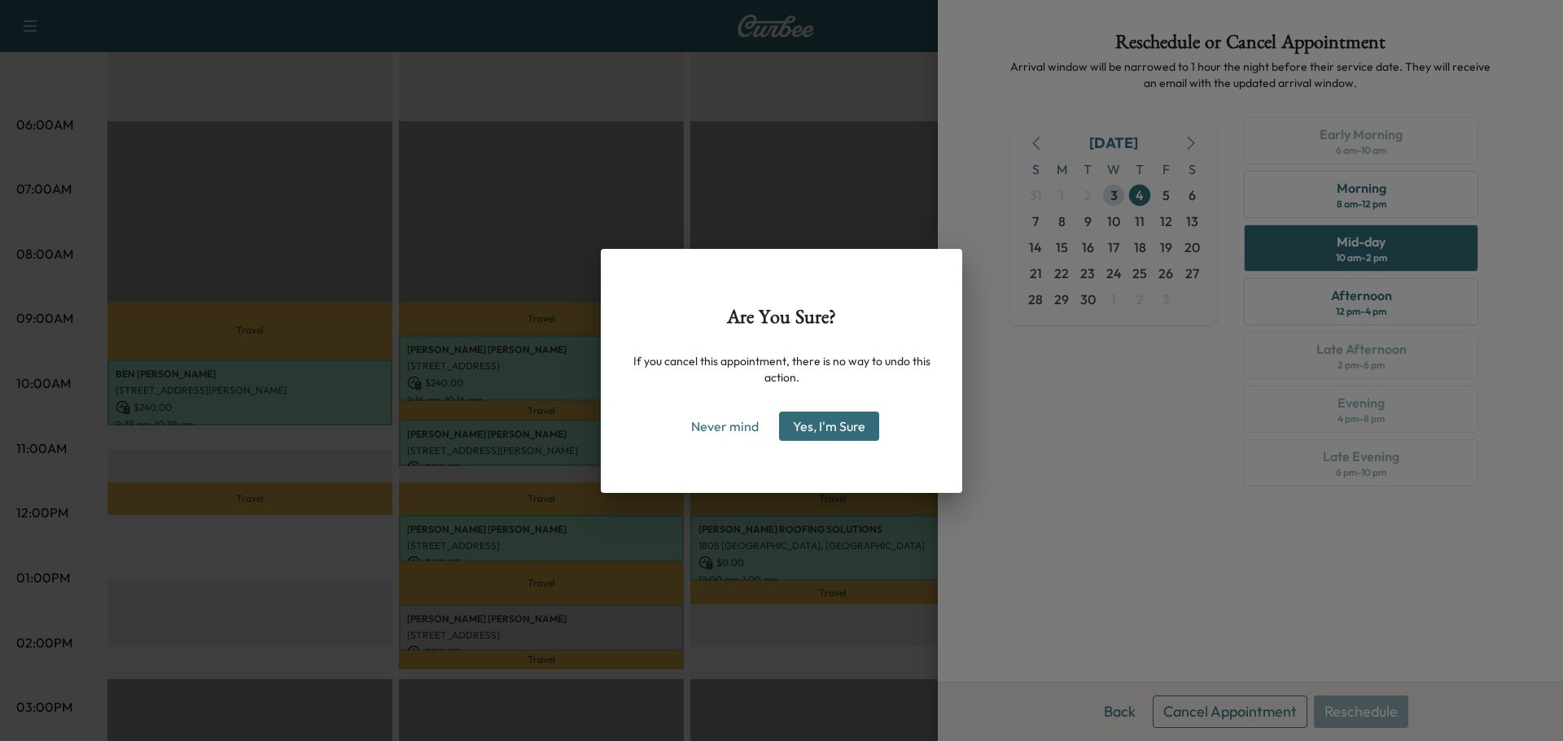
click at [815, 423] on button "Yes, I'm Sure" at bounding box center [829, 426] width 100 height 29
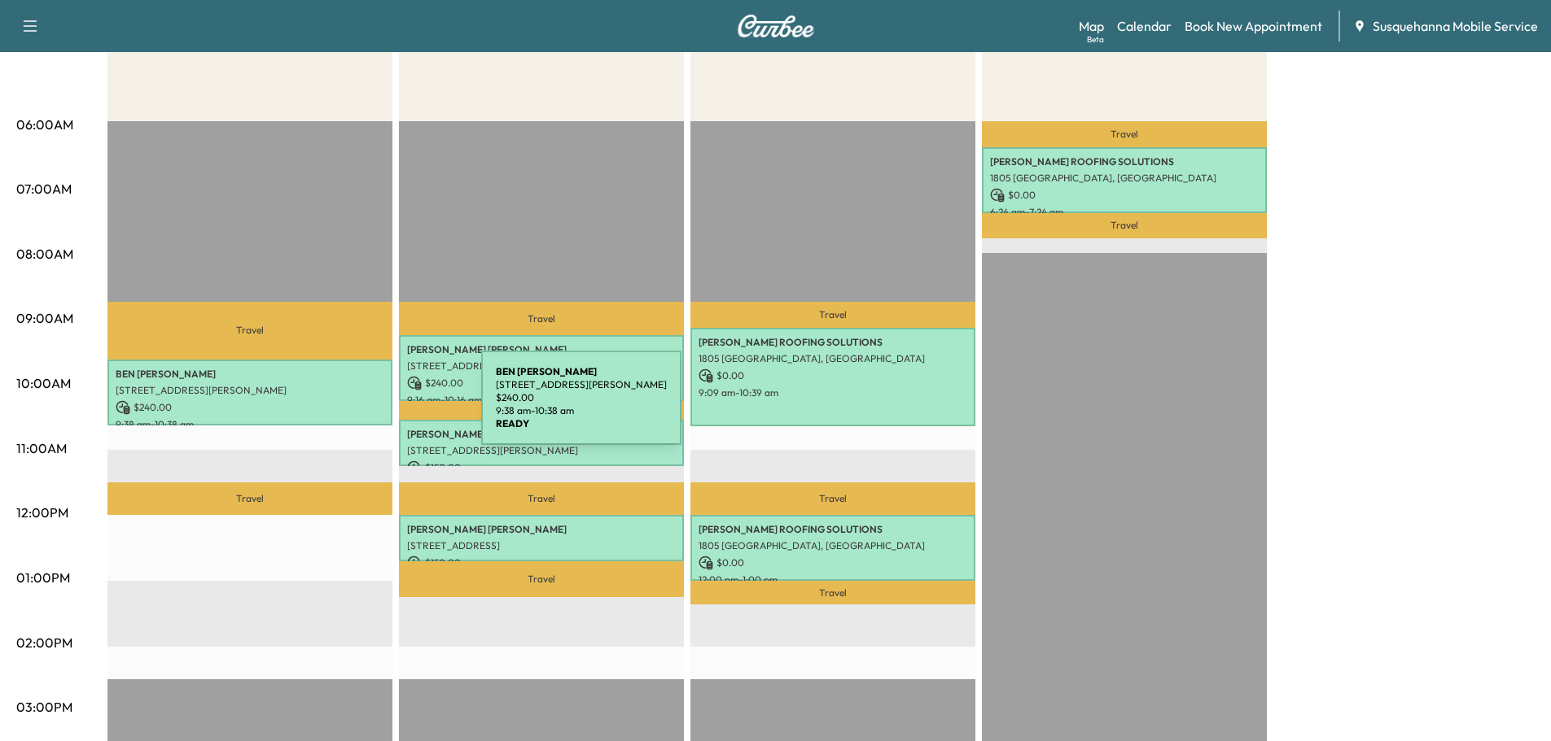
click at [359, 408] on p "$ 240.00" at bounding box center [250, 407] width 269 height 15
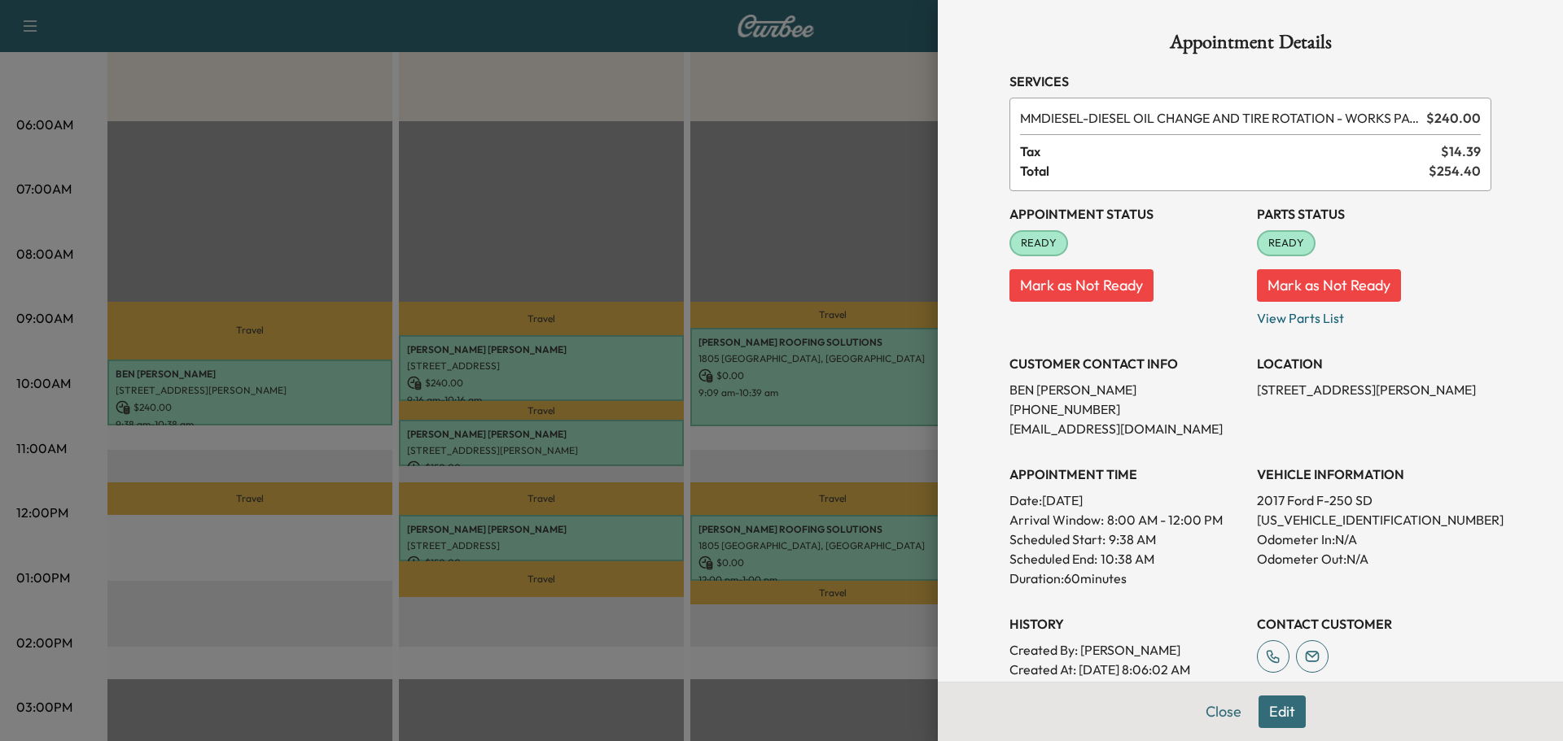
click at [1269, 722] on button "Edit" at bounding box center [1281, 712] width 47 height 33
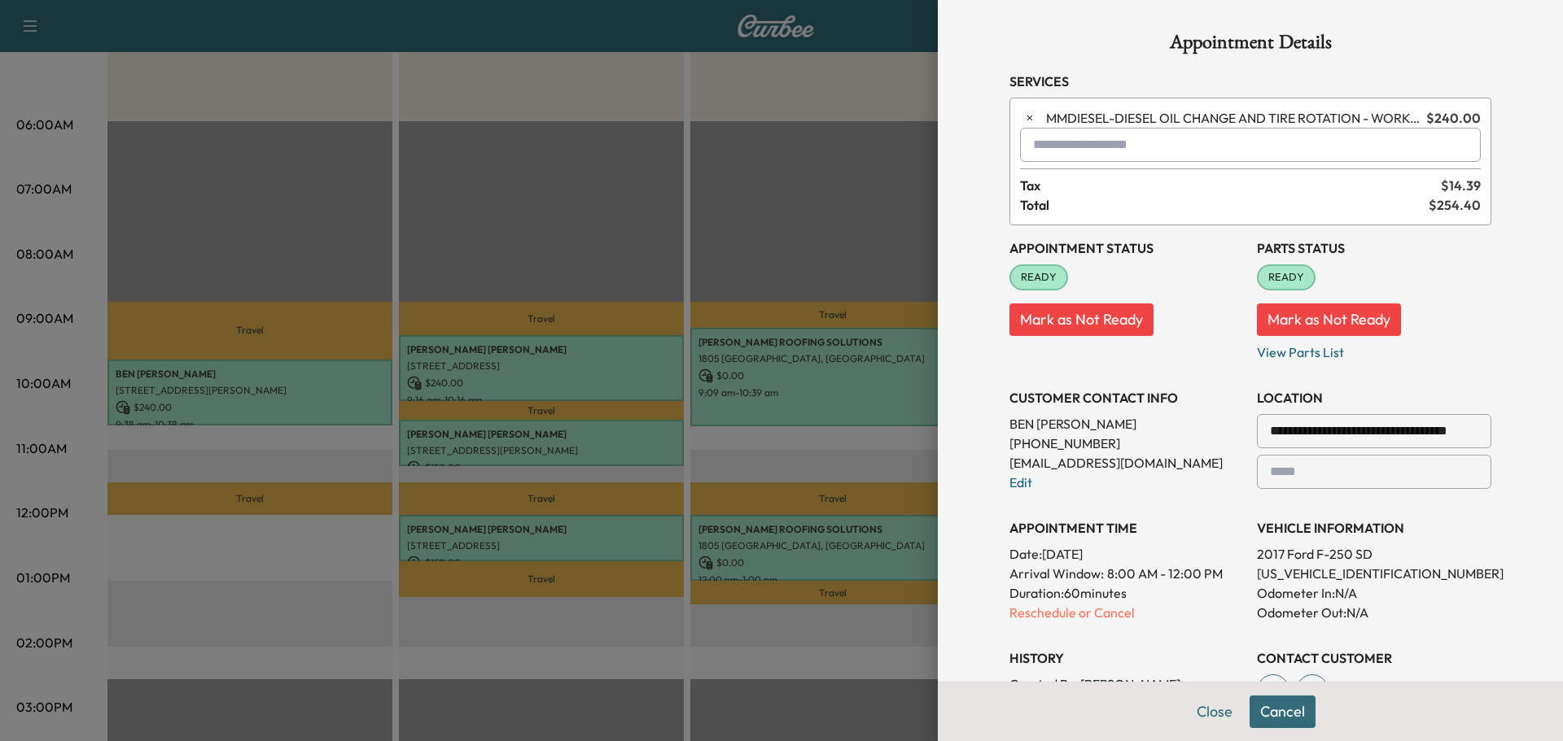
click at [1089, 147] on input "text" at bounding box center [1250, 145] width 461 height 34
click at [1073, 185] on p "TJJ - Tech: [PERSON_NAME]" at bounding box center [1192, 187] width 354 height 23
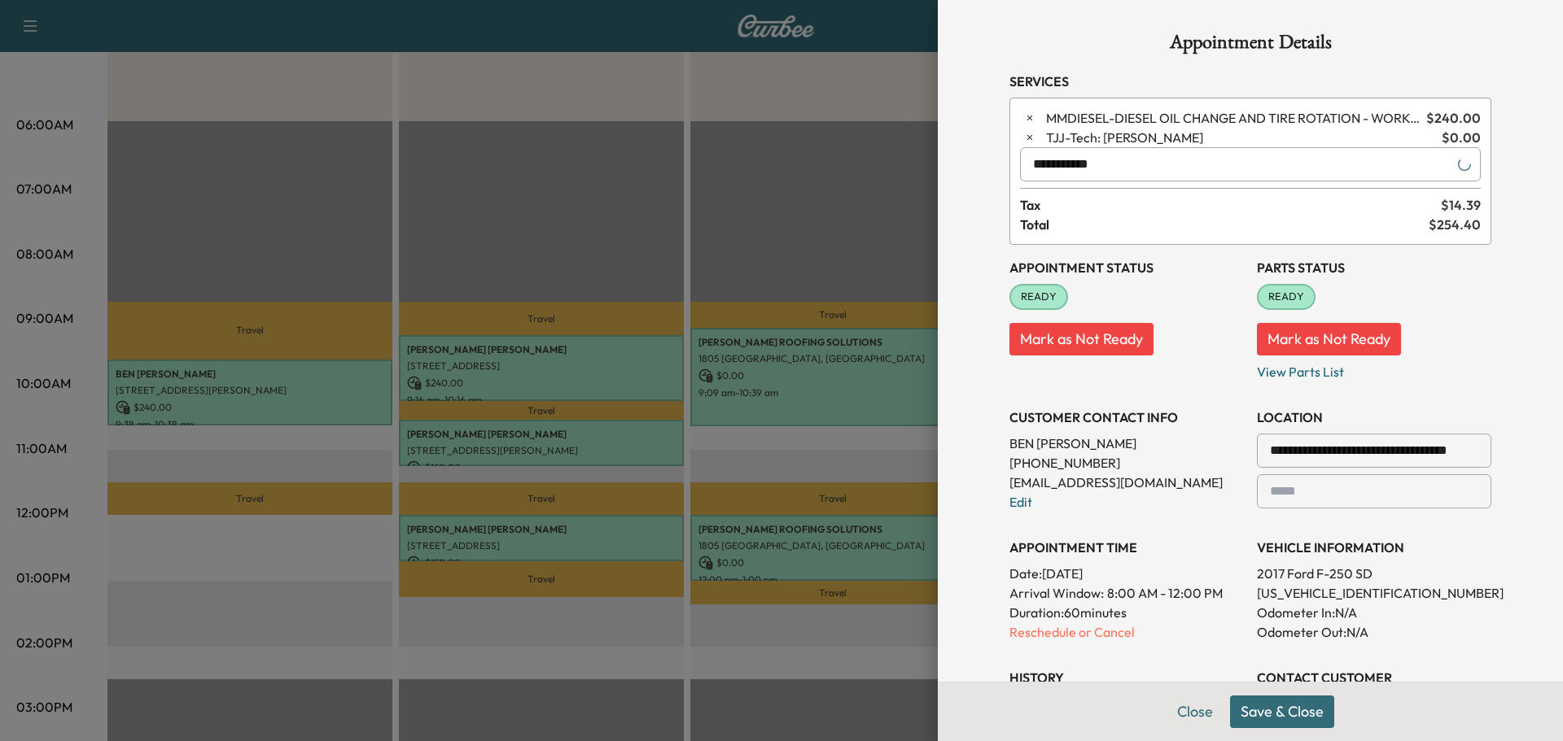
type input "**********"
click at [1230, 715] on button "Save & Close" at bounding box center [1282, 712] width 104 height 33
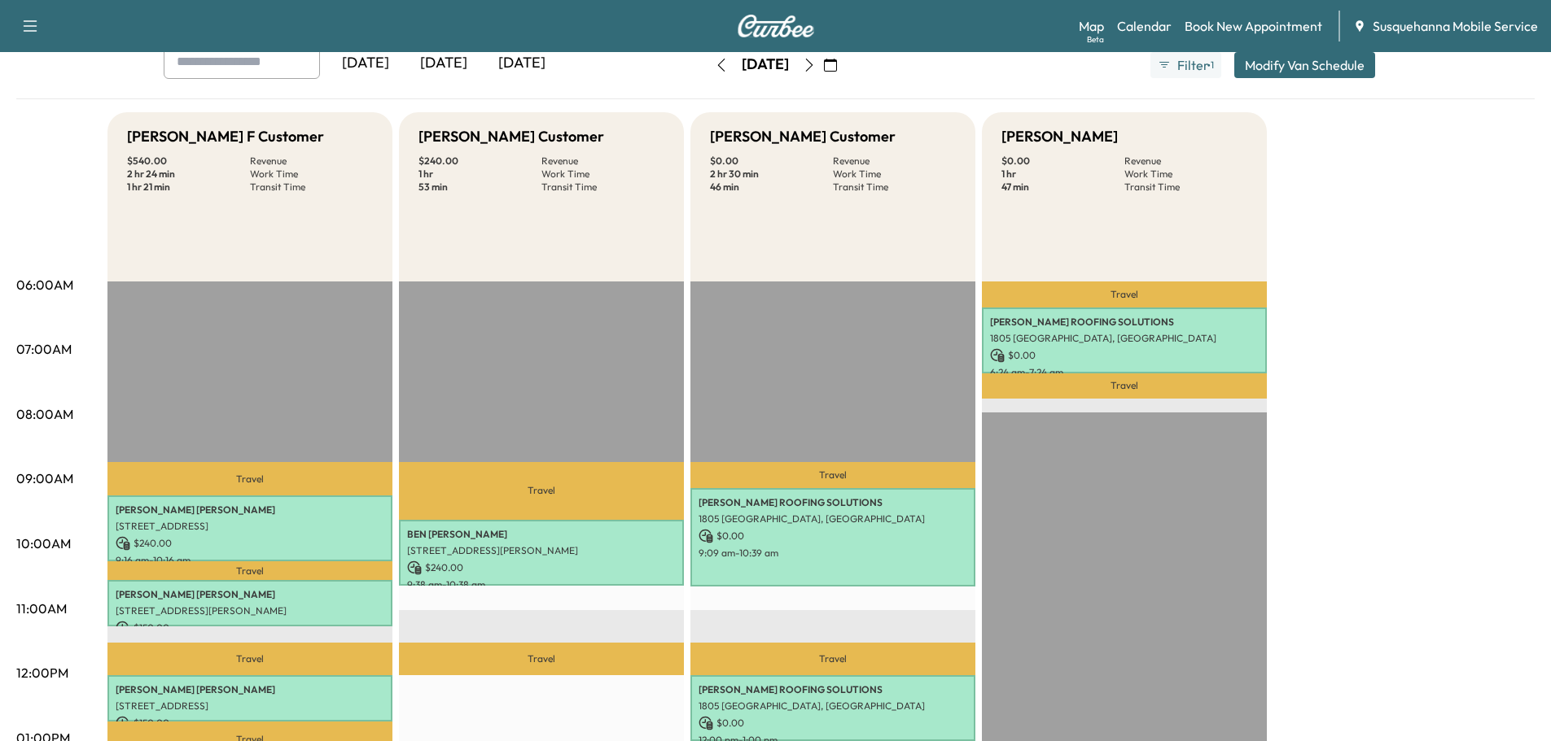
scroll to position [0, 0]
